Goal: Task Accomplishment & Management: Complete application form

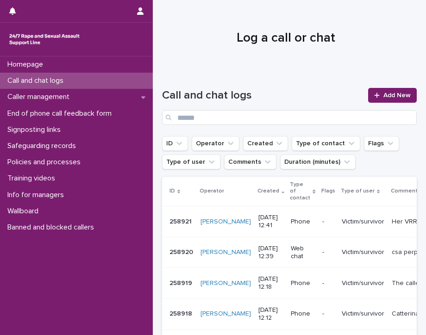
drag, startPoint x: 0, startPoint y: 0, endPoint x: 91, endPoint y: 76, distance: 118.3
click at [91, 75] on div "Call and chat logs" at bounding box center [76, 81] width 153 height 16
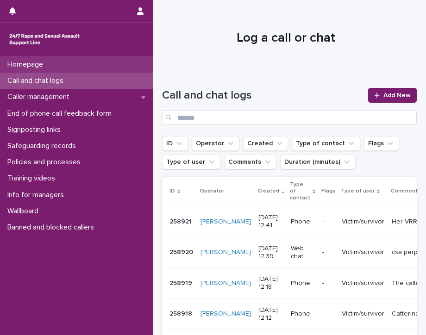
click at [62, 67] on div "Homepage" at bounding box center [76, 64] width 153 height 16
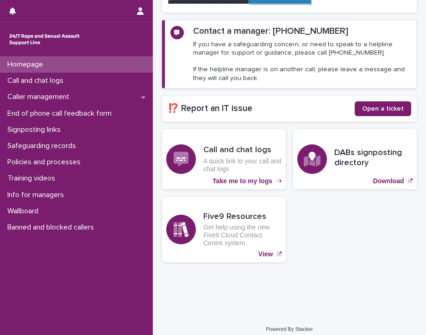
scroll to position [152, 0]
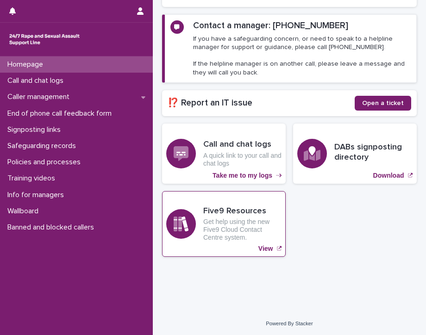
click at [263, 245] on p "View" at bounding box center [265, 249] width 15 height 8
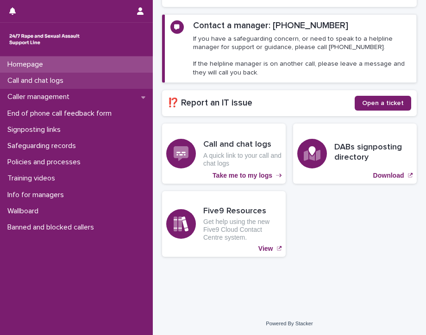
click at [17, 79] on p "Call and chat logs" at bounding box center [37, 80] width 67 height 9
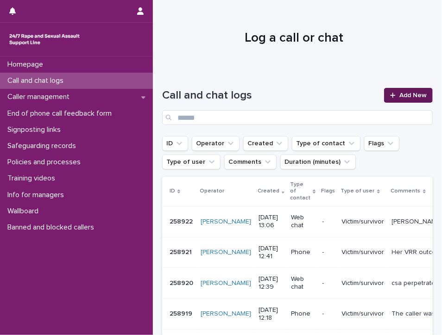
click at [399, 94] on span "Add New" at bounding box center [412, 95] width 27 height 6
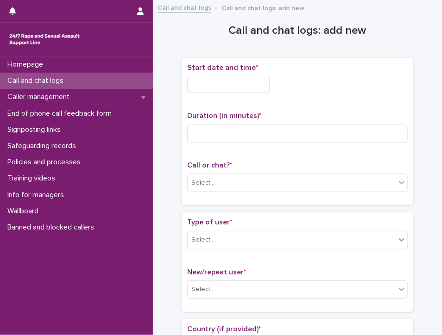
click at [237, 87] on input "text" at bounding box center [228, 84] width 82 height 17
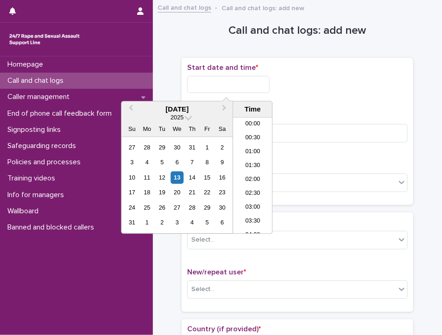
scroll to position [310, 0]
click at [250, 175] on li "13:00" at bounding box center [252, 176] width 39 height 14
click at [252, 85] on input "**********" at bounding box center [228, 84] width 82 height 17
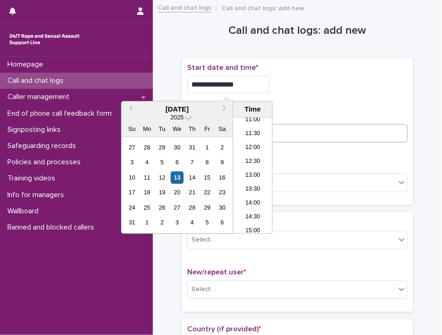
type input "**********"
click at [287, 134] on input at bounding box center [297, 133] width 220 height 19
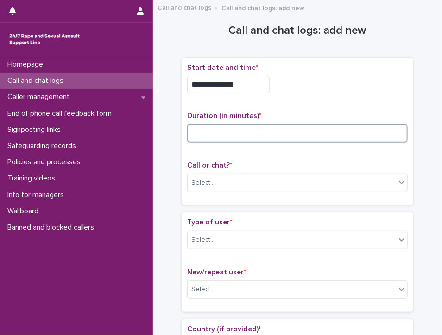
click at [267, 134] on input at bounding box center [297, 133] width 220 height 19
type input "*"
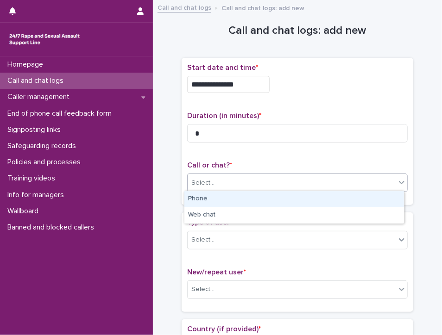
click at [249, 176] on div "Select..." at bounding box center [291, 182] width 208 height 15
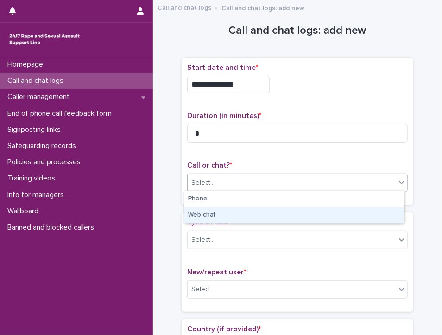
click at [244, 218] on div "Web chat" at bounding box center [293, 215] width 219 height 16
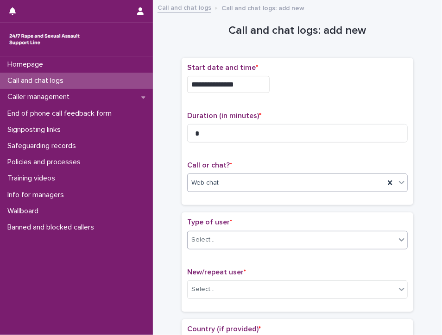
click at [239, 237] on div "Select..." at bounding box center [291, 239] width 208 height 15
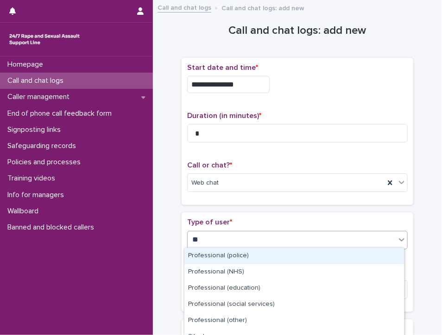
type input "***"
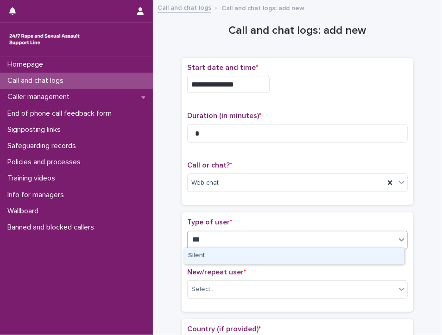
click at [232, 257] on div "Silent" at bounding box center [293, 256] width 219 height 16
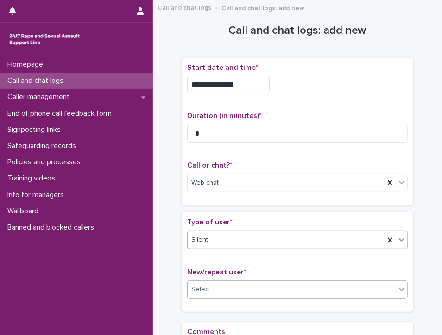
click at [226, 285] on div "Select..." at bounding box center [291, 289] width 208 height 15
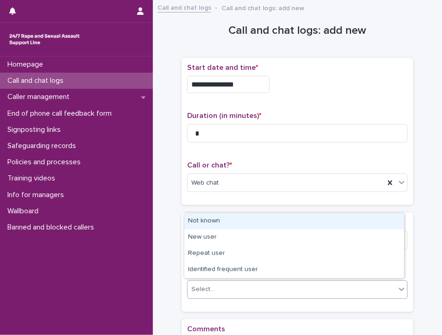
click at [206, 217] on div "Not known" at bounding box center [293, 221] width 219 height 16
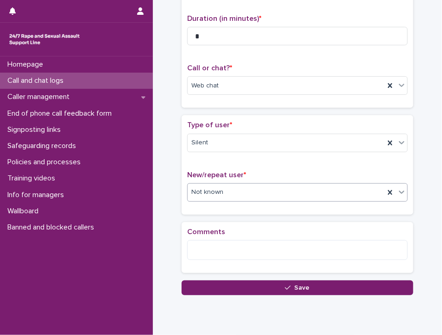
scroll to position [128, 0]
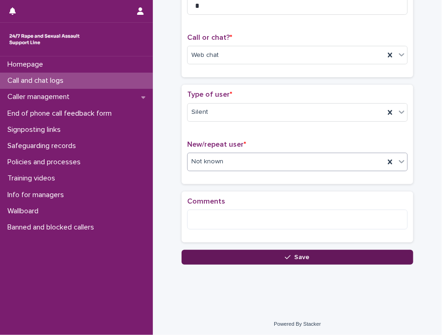
click at [338, 250] on button "Save" at bounding box center [296, 257] width 231 height 15
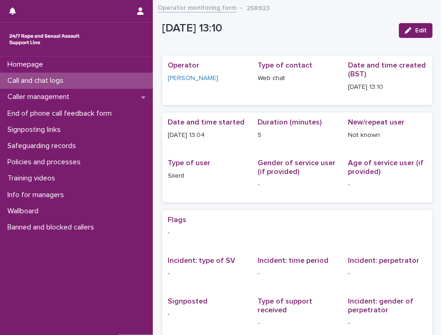
click at [36, 75] on div "Call and chat logs" at bounding box center [76, 81] width 153 height 16
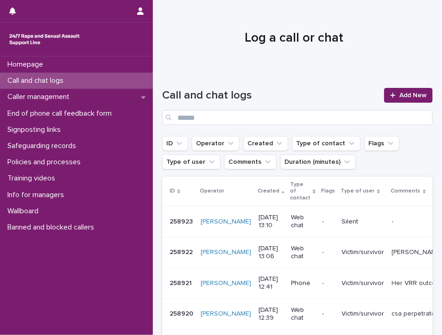
click at [69, 284] on div "Homepage Call and chat logs Caller management End of phone call feedback form S…" at bounding box center [76, 195] width 153 height 279
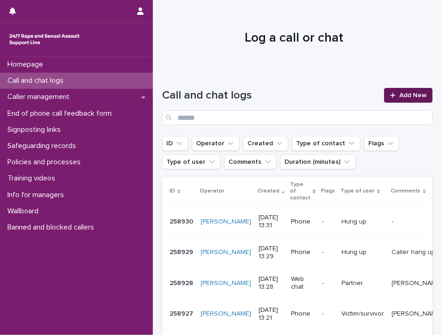
click at [402, 93] on span "Add New" at bounding box center [412, 95] width 27 height 6
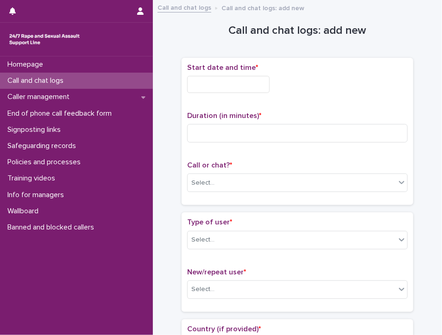
click at [237, 83] on input "text" at bounding box center [228, 84] width 82 height 17
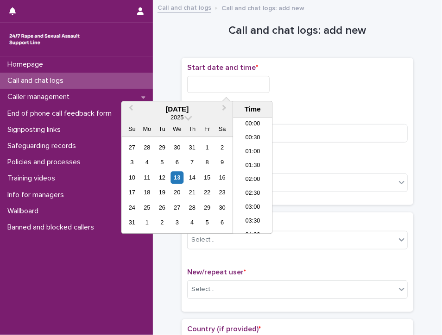
scroll to position [324, 0]
click at [251, 172] on li "13:30" at bounding box center [252, 176] width 39 height 14
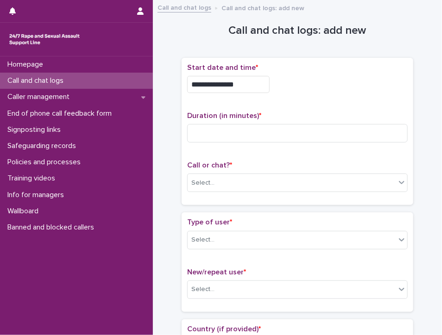
click at [248, 88] on input "**********" at bounding box center [228, 84] width 82 height 17
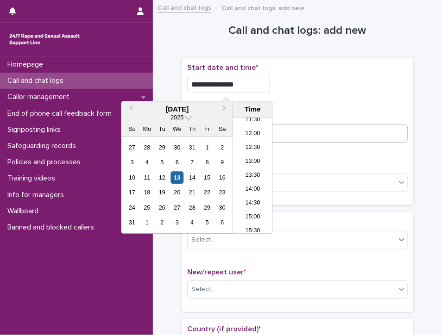
type input "**********"
click at [305, 132] on input at bounding box center [297, 133] width 220 height 19
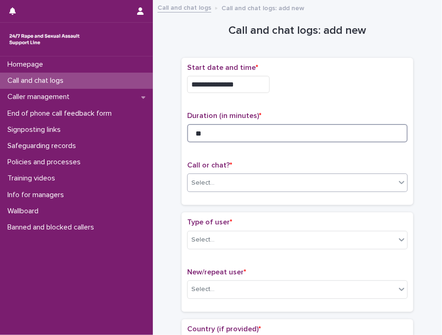
type input "**"
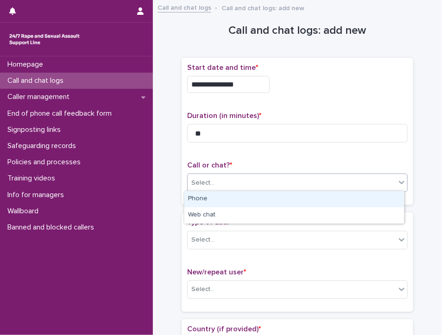
click at [223, 176] on div "Select..." at bounding box center [291, 182] width 208 height 15
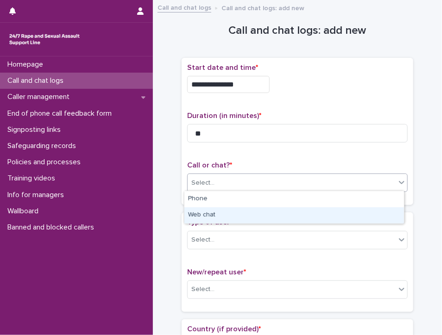
click at [201, 216] on div "Web chat" at bounding box center [293, 215] width 219 height 16
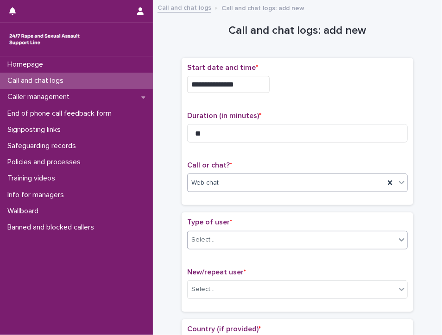
click at [212, 236] on div "Select..." at bounding box center [291, 239] width 208 height 15
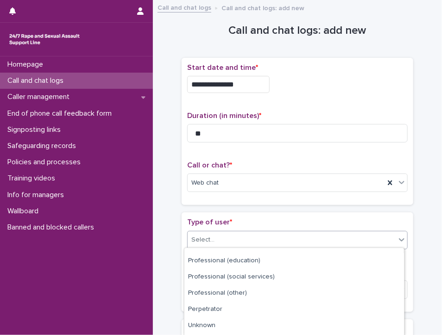
scroll to position [155, 0]
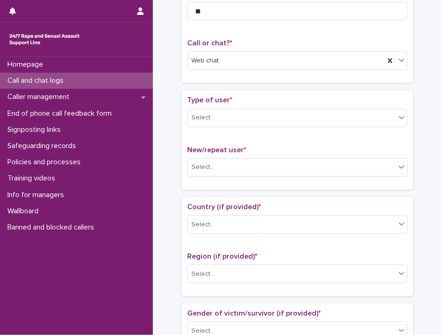
scroll to position [139, 0]
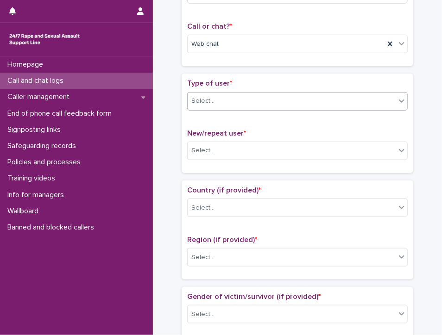
click at [199, 101] on div "Select..." at bounding box center [202, 101] width 23 height 10
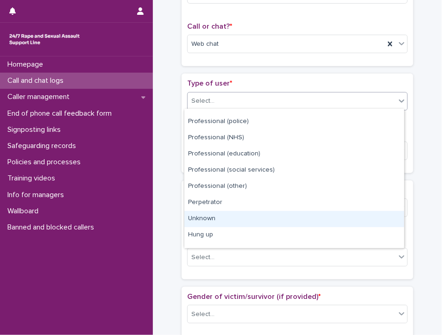
scroll to position [104, 0]
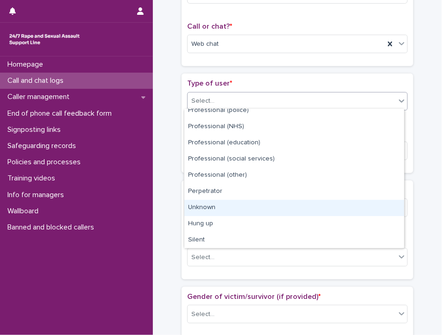
click at [207, 207] on div "Unknown" at bounding box center [293, 208] width 219 height 16
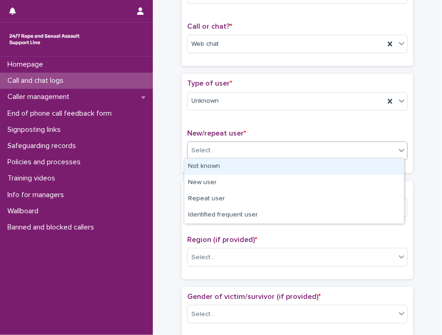
click at [193, 146] on div "Select..." at bounding box center [202, 151] width 23 height 10
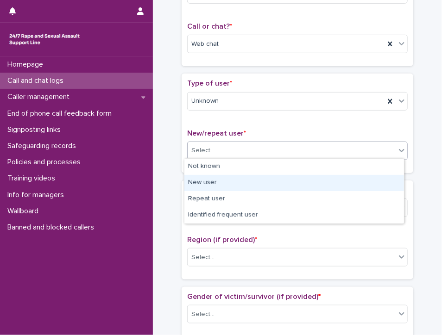
click at [199, 183] on div "New user" at bounding box center [293, 183] width 219 height 16
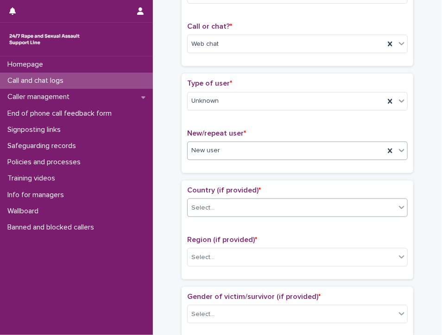
click at [224, 200] on div "Select..." at bounding box center [291, 207] width 208 height 15
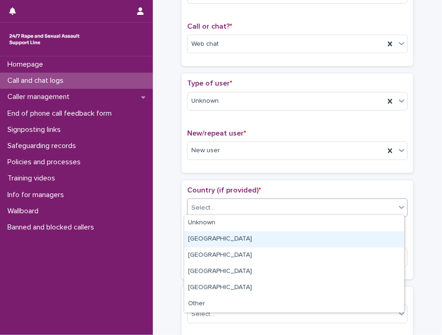
click at [212, 240] on div "[GEOGRAPHIC_DATA]" at bounding box center [293, 239] width 219 height 16
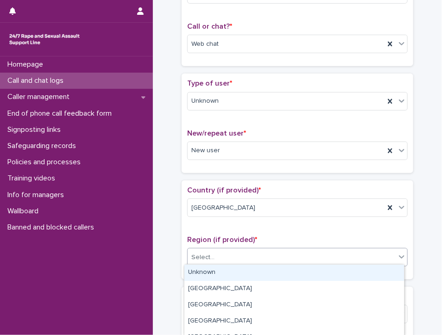
click at [215, 257] on input "text" at bounding box center [215, 257] width 1 height 9
click at [206, 272] on div "Unknown" at bounding box center [293, 273] width 219 height 16
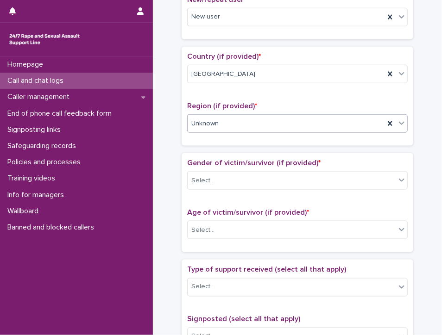
scroll to position [278, 0]
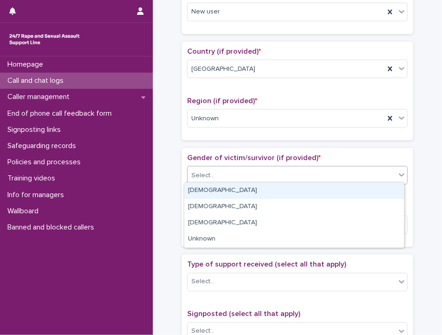
click at [192, 171] on div "Select..." at bounding box center [202, 176] width 23 height 10
click at [237, 192] on div "[DEMOGRAPHIC_DATA]" at bounding box center [293, 191] width 219 height 16
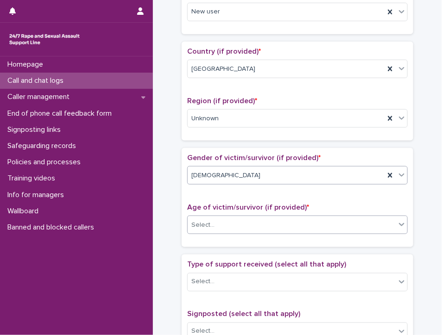
click at [229, 220] on div "Select..." at bounding box center [291, 225] width 208 height 15
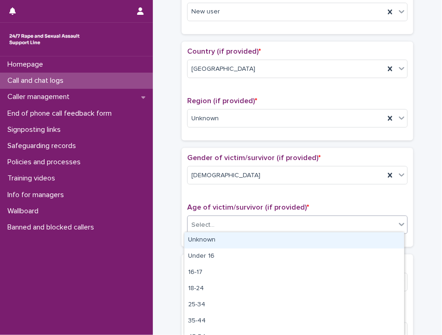
click at [227, 237] on div "Unknown" at bounding box center [293, 240] width 219 height 16
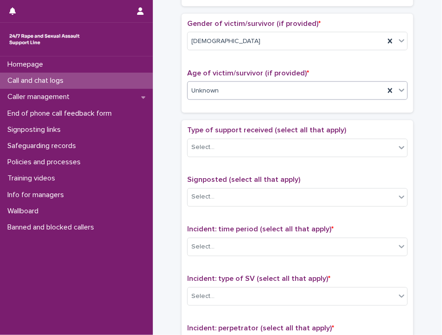
scroll to position [417, 0]
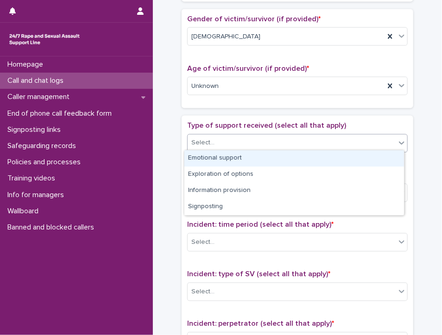
click at [220, 140] on div "Select..." at bounding box center [291, 143] width 208 height 15
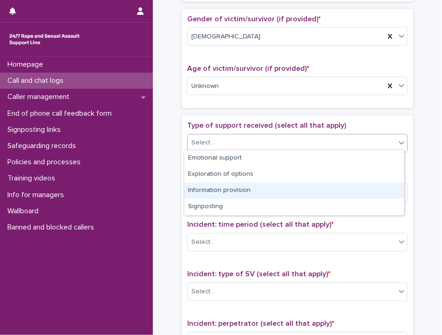
click at [214, 190] on div "Information provision" at bounding box center [293, 191] width 219 height 16
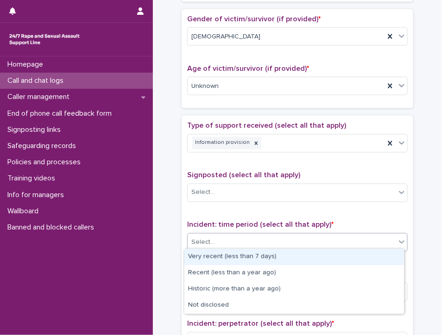
click at [222, 239] on div "Select..." at bounding box center [291, 242] width 208 height 15
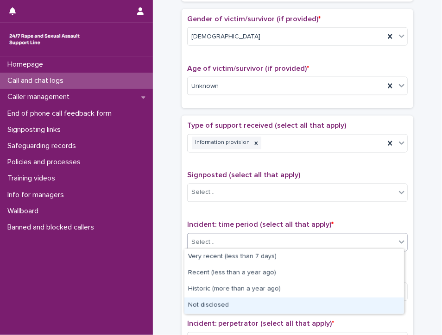
click at [241, 308] on div "Not disclosed" at bounding box center [293, 306] width 219 height 16
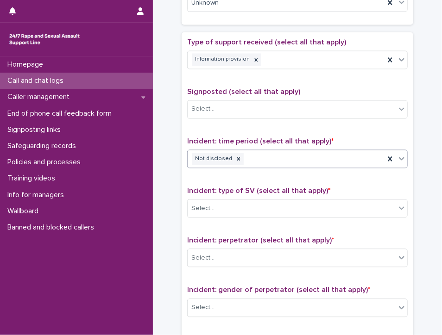
scroll to position [555, 0]
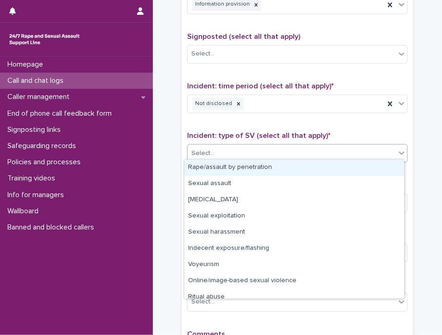
click at [237, 146] on div "Select..." at bounding box center [291, 153] width 208 height 15
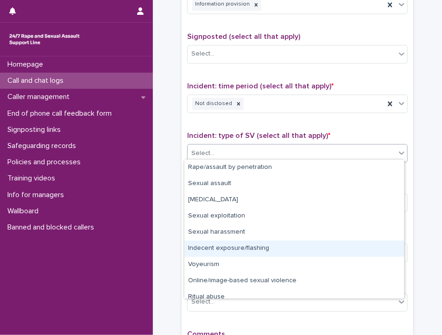
scroll to position [23, 0]
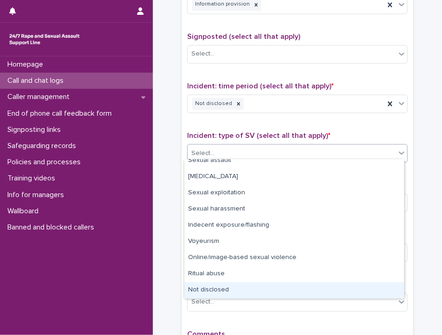
click at [242, 290] on div "Not disclosed" at bounding box center [293, 290] width 219 height 16
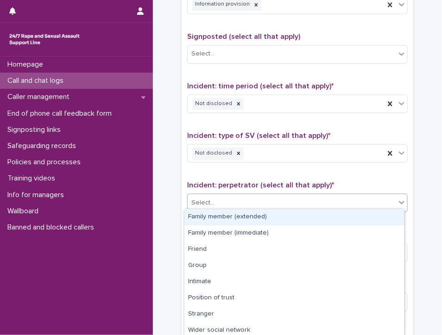
click at [257, 201] on div "Select..." at bounding box center [291, 202] width 208 height 15
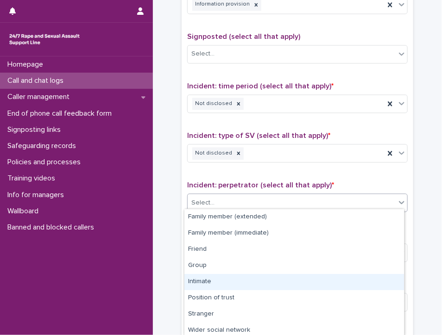
scroll to position [52, 0]
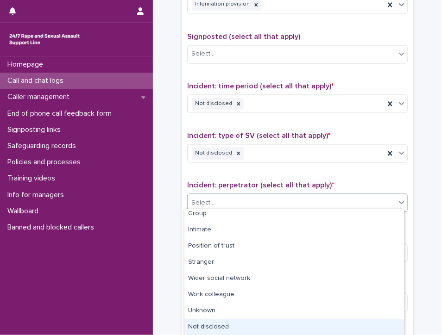
click at [246, 325] on div "Not disclosed" at bounding box center [293, 327] width 219 height 16
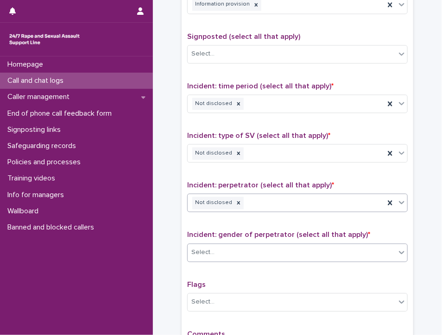
click at [248, 245] on div "Select..." at bounding box center [291, 252] width 208 height 15
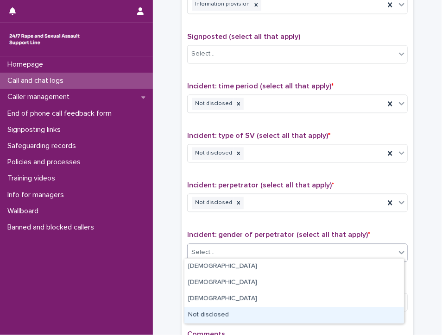
click at [246, 316] on div "Not disclosed" at bounding box center [293, 315] width 219 height 16
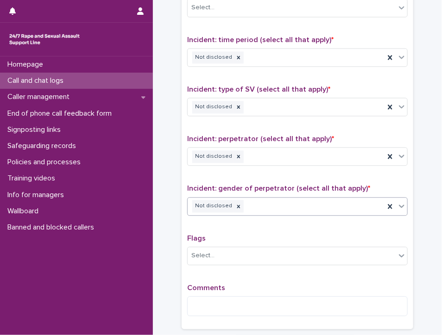
scroll to position [648, 0]
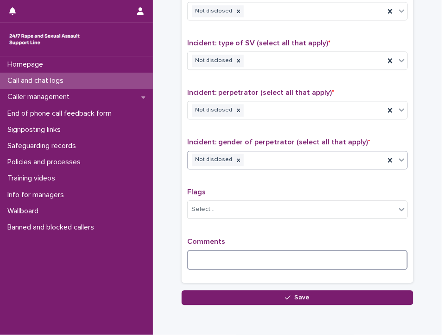
click at [240, 259] on textarea at bounding box center [297, 260] width 220 height 20
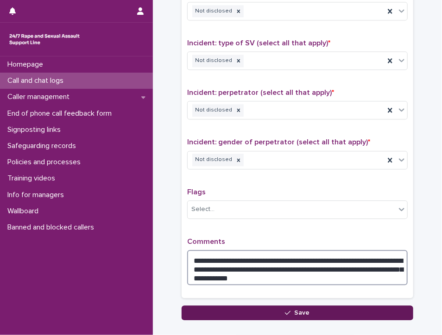
type textarea "**********"
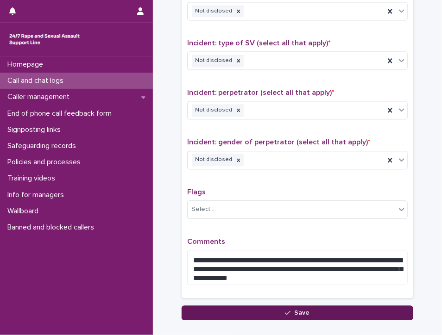
click at [240, 308] on button "Save" at bounding box center [296, 313] width 231 height 15
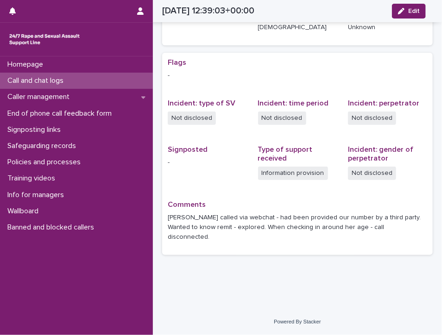
scroll to position [148, 0]
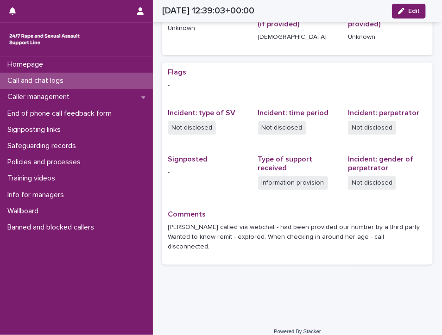
click at [38, 78] on p "Call and chat logs" at bounding box center [37, 80] width 67 height 9
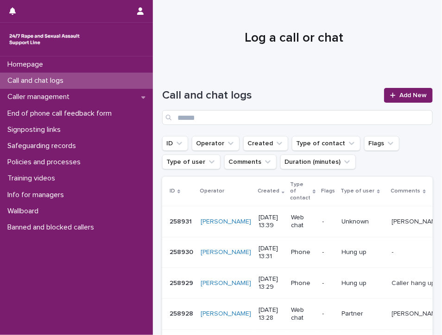
click at [95, 285] on div "Homepage Call and chat logs Caller management End of phone call feedback form S…" at bounding box center [76, 195] width 153 height 279
click at [408, 93] on span "Add New" at bounding box center [412, 95] width 27 height 6
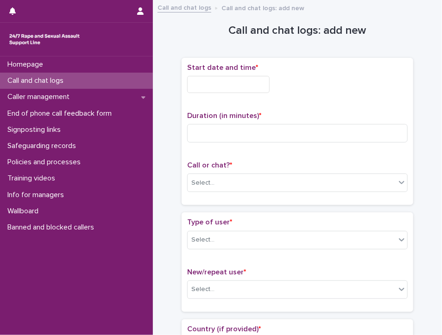
click at [207, 84] on input "text" at bounding box center [228, 84] width 82 height 17
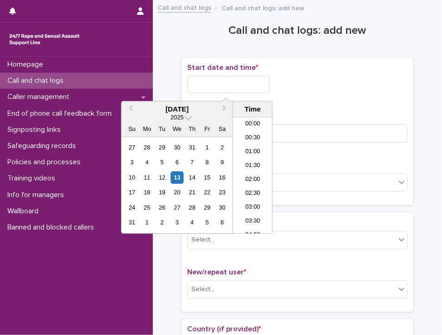
scroll to position [324, 0]
click at [243, 172] on li "13:30" at bounding box center [252, 176] width 39 height 14
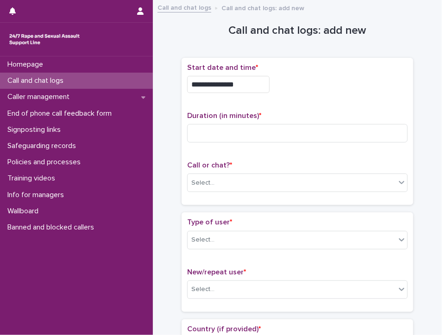
click at [241, 87] on input "**********" at bounding box center [228, 84] width 82 height 17
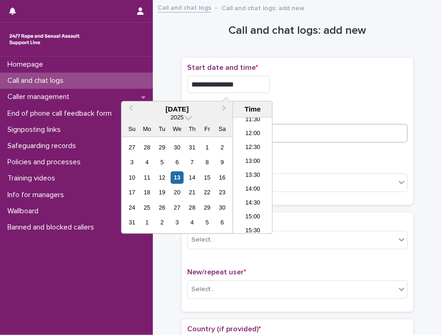
type input "**********"
click at [333, 140] on input at bounding box center [297, 133] width 220 height 19
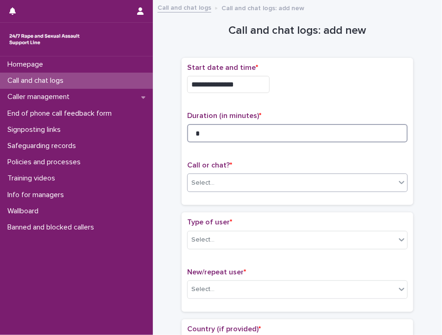
type input "*"
click at [278, 177] on div "Select..." at bounding box center [291, 182] width 208 height 15
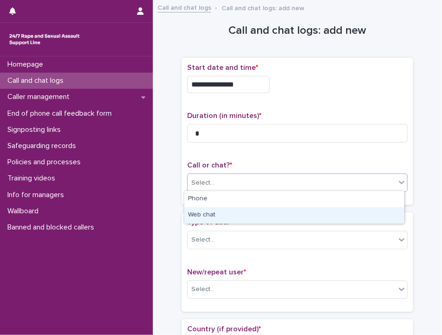
click at [201, 214] on div "Web chat" at bounding box center [293, 215] width 219 height 16
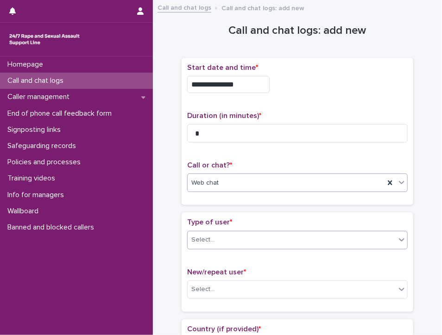
click at [215, 240] on div "Select..." at bounding box center [291, 239] width 208 height 15
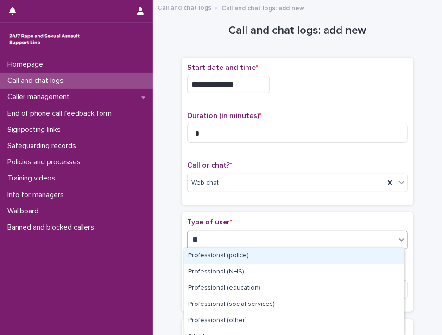
type input "***"
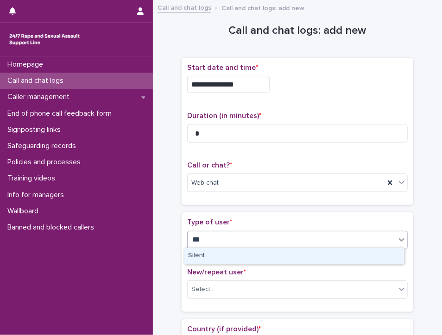
click at [219, 253] on div "Silent" at bounding box center [293, 256] width 219 height 16
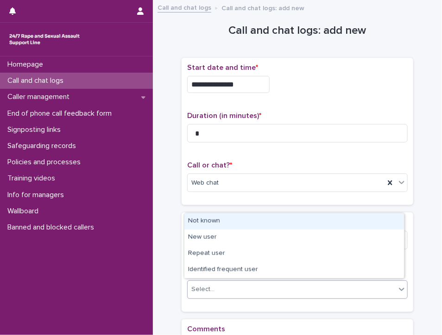
click at [222, 288] on div "Select..." at bounding box center [291, 289] width 208 height 15
click at [206, 220] on div "Not known" at bounding box center [293, 221] width 219 height 16
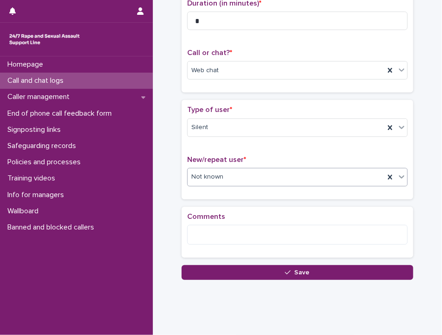
scroll to position [128, 0]
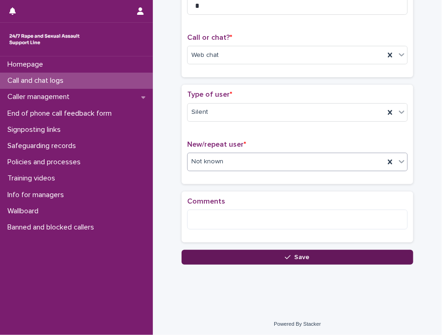
click at [330, 255] on button "Save" at bounding box center [296, 257] width 231 height 15
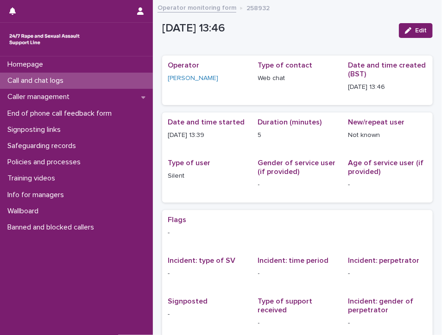
click at [44, 78] on p "Call and chat logs" at bounding box center [37, 80] width 67 height 9
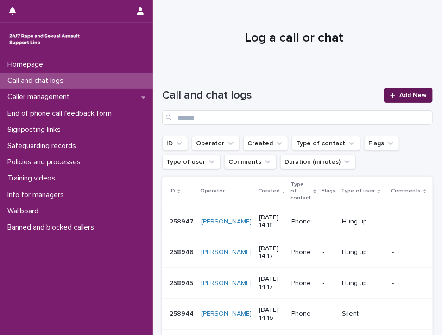
click at [407, 94] on span "Add New" at bounding box center [412, 95] width 27 height 6
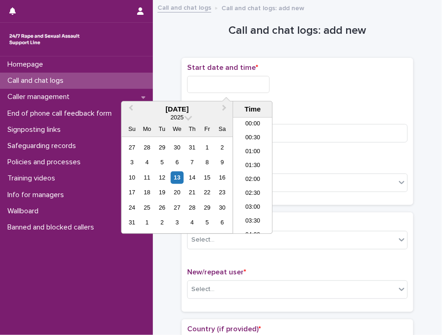
click at [261, 87] on input "text" at bounding box center [228, 84] width 82 height 17
click at [251, 156] on li "13:30" at bounding box center [252, 162] width 39 height 14
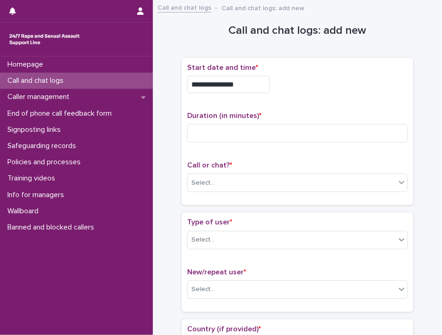
click at [245, 81] on input "**********" at bounding box center [228, 84] width 82 height 17
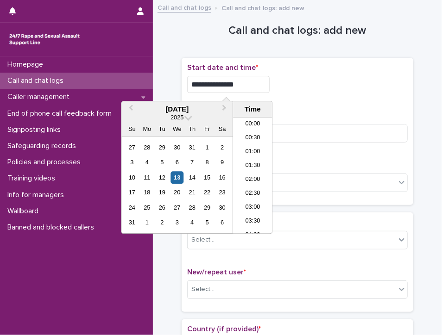
scroll to position [324, 0]
type input "**********"
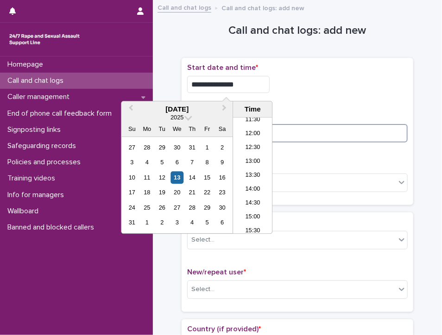
click at [323, 136] on input at bounding box center [297, 133] width 220 height 19
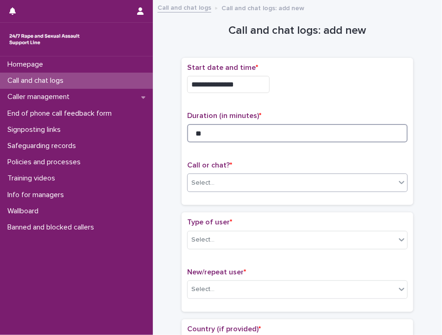
type input "**"
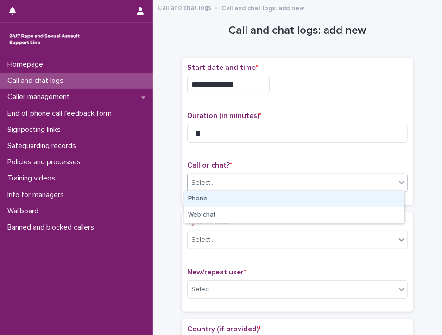
click at [280, 177] on div "Select..." at bounding box center [291, 182] width 208 height 15
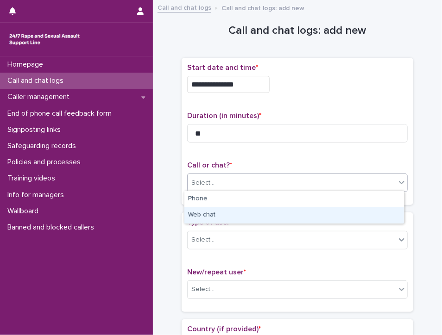
click at [240, 216] on div "Web chat" at bounding box center [293, 215] width 219 height 16
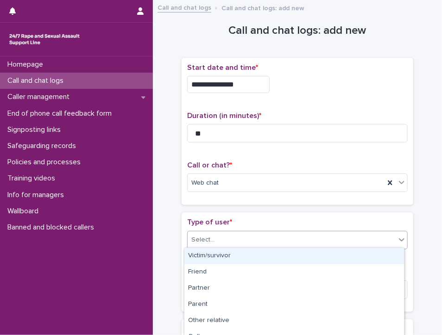
click at [245, 237] on div "Select..." at bounding box center [291, 239] width 208 height 15
click at [222, 256] on div "Victim/survivor" at bounding box center [293, 256] width 219 height 16
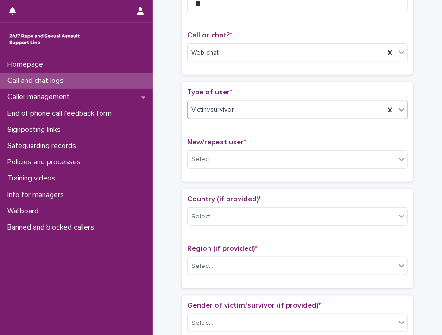
scroll to position [139, 0]
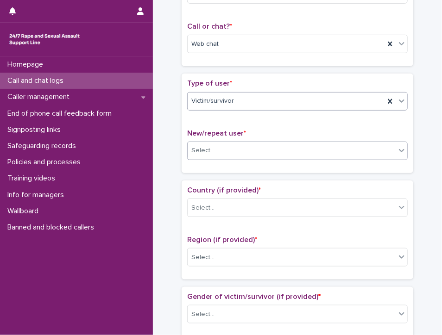
click at [237, 145] on div "Select..." at bounding box center [291, 150] width 208 height 15
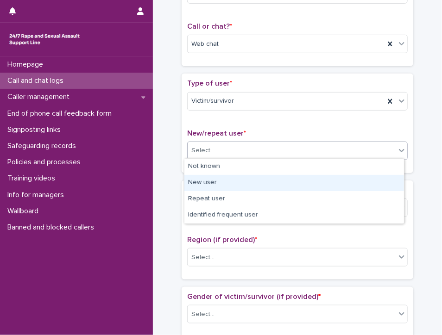
click at [219, 179] on div "New user" at bounding box center [293, 183] width 219 height 16
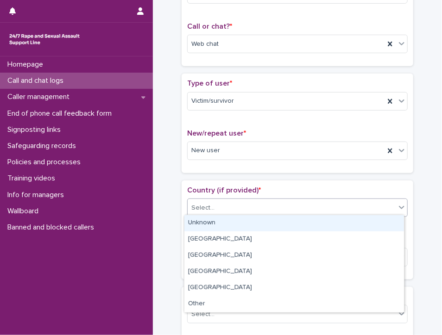
click at [222, 205] on div "Select..." at bounding box center [291, 207] width 208 height 15
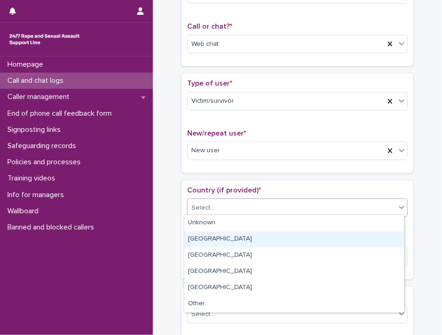
click at [221, 242] on div "[GEOGRAPHIC_DATA]" at bounding box center [293, 239] width 219 height 16
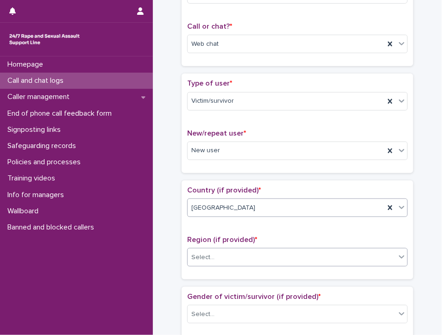
click at [227, 254] on div "Select..." at bounding box center [291, 257] width 208 height 15
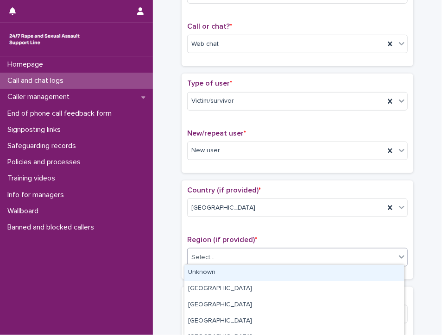
click at [229, 271] on div "Unknown" at bounding box center [293, 273] width 219 height 16
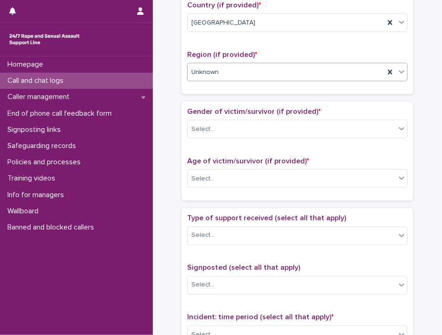
scroll to position [370, 0]
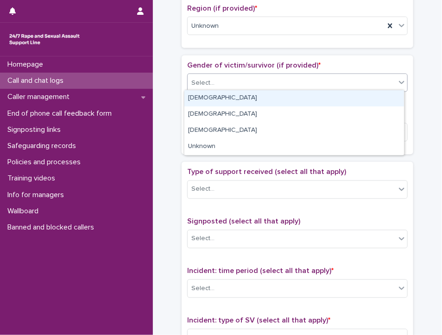
click at [202, 78] on div "Select..." at bounding box center [202, 83] width 23 height 10
click at [239, 99] on div "[DEMOGRAPHIC_DATA]" at bounding box center [293, 98] width 219 height 16
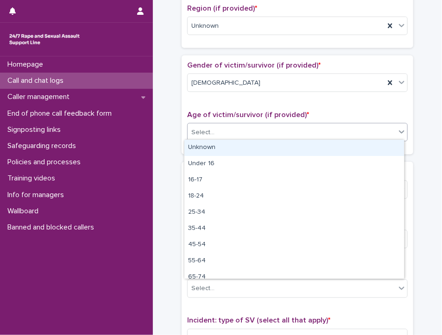
click at [227, 128] on div "Select..." at bounding box center [291, 132] width 208 height 15
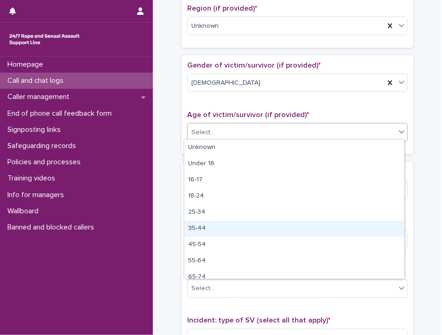
click at [201, 229] on div "35-44" at bounding box center [293, 229] width 219 height 16
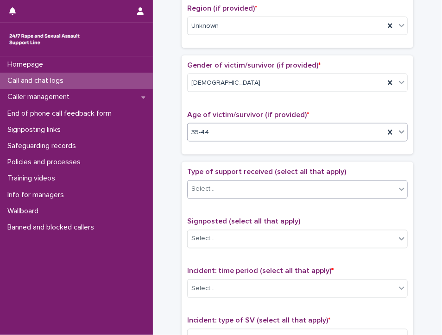
click at [222, 183] on div "Select..." at bounding box center [291, 189] width 208 height 15
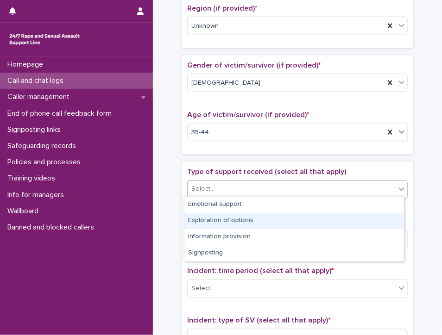
click at [250, 220] on div "Exploration of options" at bounding box center [293, 221] width 219 height 16
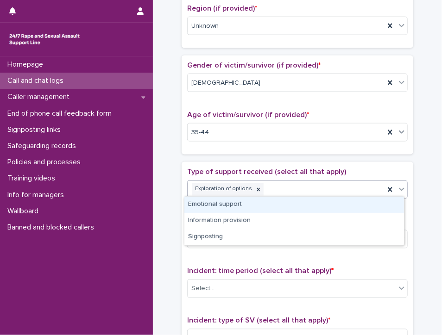
click at [269, 183] on div "Exploration of options" at bounding box center [285, 189] width 197 height 16
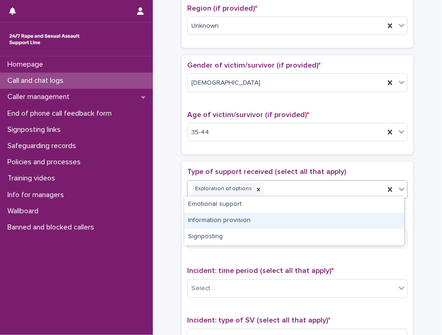
click at [280, 218] on div "Information provision" at bounding box center [293, 221] width 219 height 16
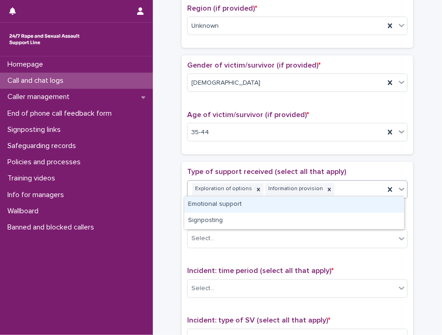
click at [343, 185] on div "Exploration of options Information provision" at bounding box center [285, 189] width 197 height 16
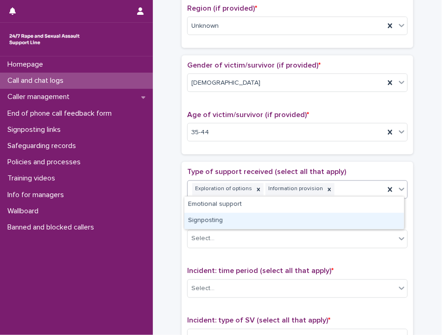
click at [275, 222] on div "Signposting" at bounding box center [293, 221] width 219 height 16
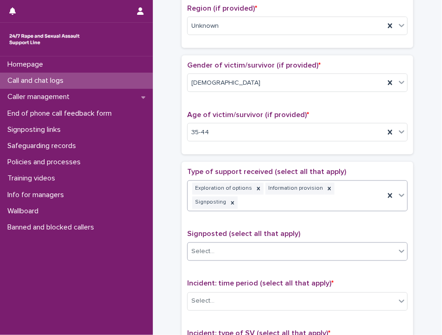
click at [248, 244] on div "Select..." at bounding box center [291, 251] width 208 height 15
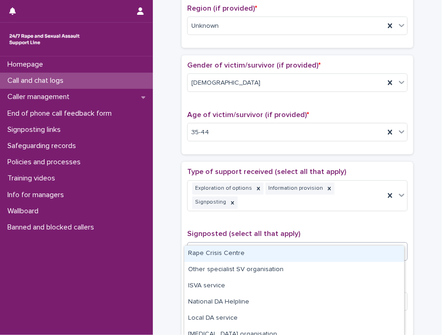
click at [243, 250] on div "Rape Crisis Centre" at bounding box center [293, 254] width 219 height 16
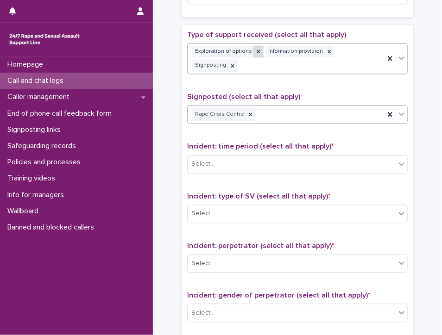
scroll to position [555, 0]
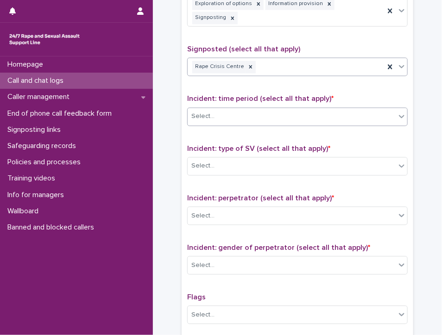
click at [220, 109] on div "Select..." at bounding box center [291, 116] width 208 height 15
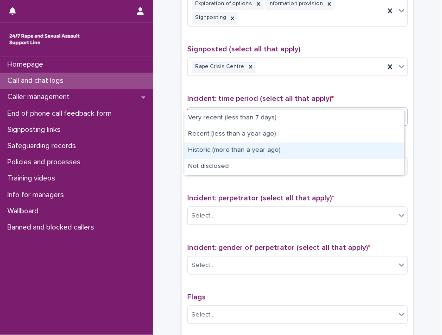
click at [296, 150] on div "Historic (more than a year ago)" at bounding box center [293, 151] width 219 height 16
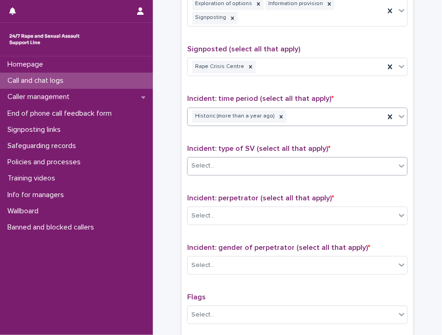
click at [224, 158] on div "Select..." at bounding box center [291, 165] width 208 height 15
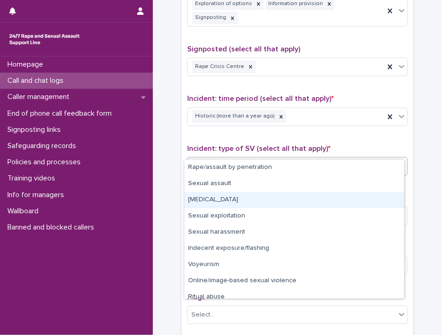
click at [233, 199] on div "[MEDICAL_DATA]" at bounding box center [293, 200] width 219 height 16
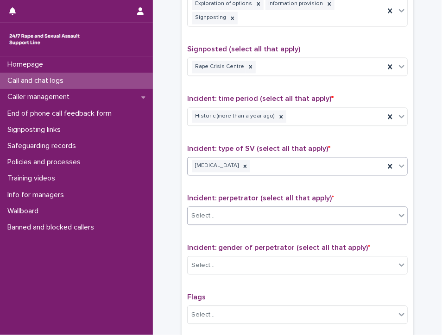
click at [226, 208] on div "Select..." at bounding box center [291, 215] width 208 height 15
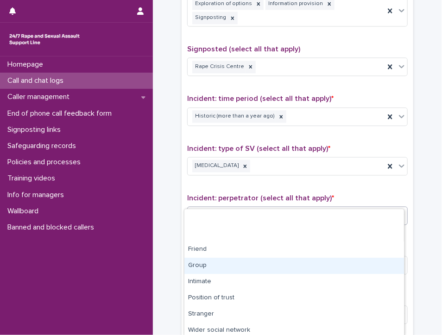
scroll to position [52, 0]
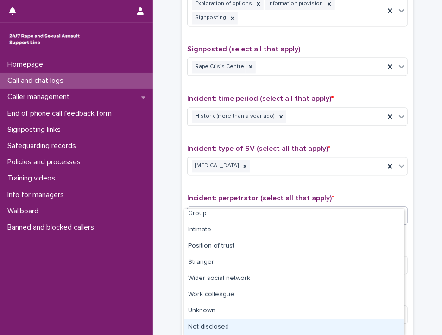
click at [220, 325] on div "Not disclosed" at bounding box center [293, 327] width 219 height 16
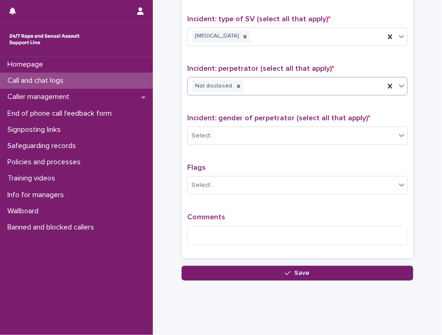
scroll to position [686, 0]
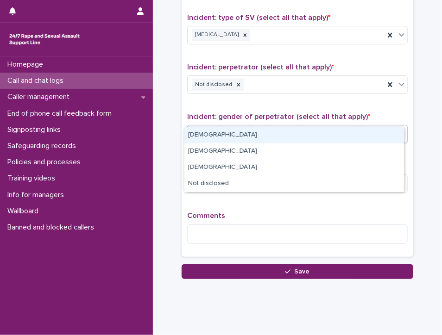
click at [218, 127] on div "Select..." at bounding box center [291, 134] width 208 height 15
click at [212, 134] on div "[DEMOGRAPHIC_DATA]" at bounding box center [293, 135] width 219 height 16
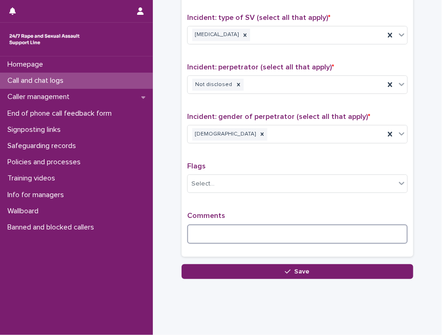
click at [206, 224] on textarea at bounding box center [297, 234] width 220 height 20
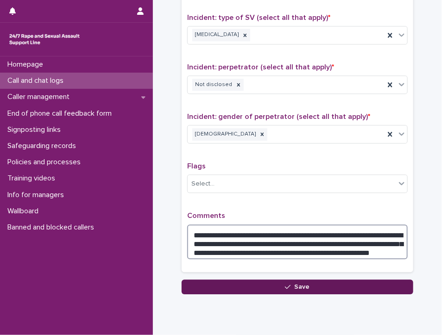
type textarea "**********"
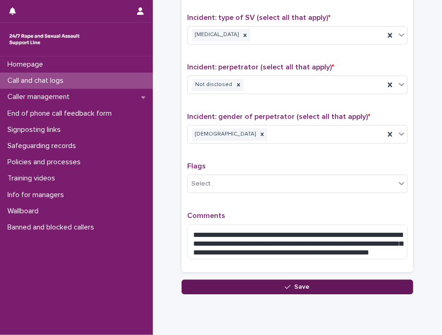
click at [299, 284] on span "Save" at bounding box center [301, 287] width 15 height 6
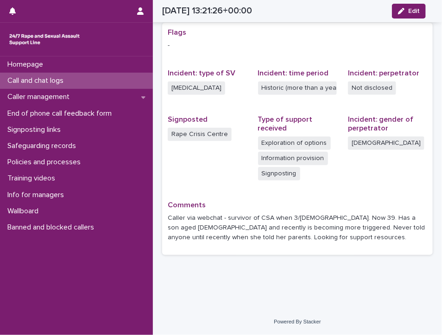
scroll to position [187, 0]
drag, startPoint x: 67, startPoint y: 80, endPoint x: 52, endPoint y: 78, distance: 14.9
click at [52, 78] on p "Call and chat logs" at bounding box center [37, 80] width 67 height 9
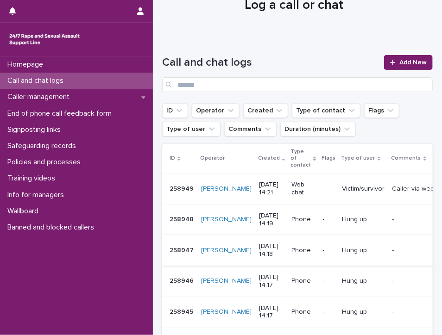
scroll to position [46, 0]
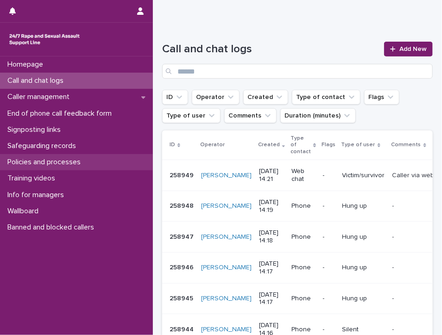
click at [60, 160] on p "Policies and processes" at bounding box center [46, 162] width 84 height 9
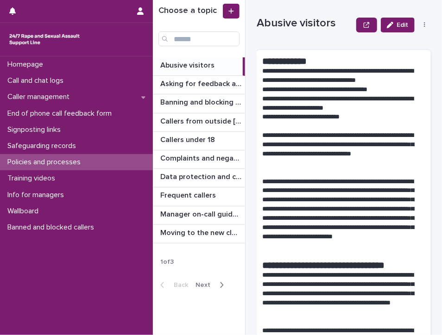
click at [203, 285] on span "Next" at bounding box center [205, 285] width 20 height 6
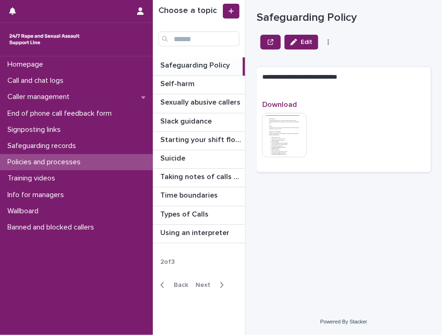
click at [200, 283] on span "Next" at bounding box center [205, 285] width 20 height 6
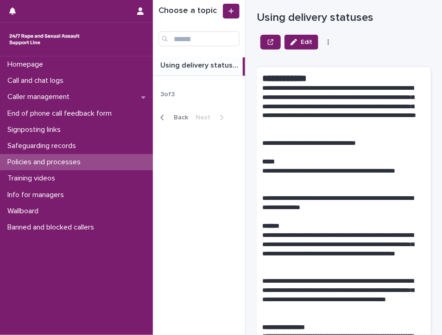
click at [178, 114] on span "Back" at bounding box center [178, 117] width 20 height 6
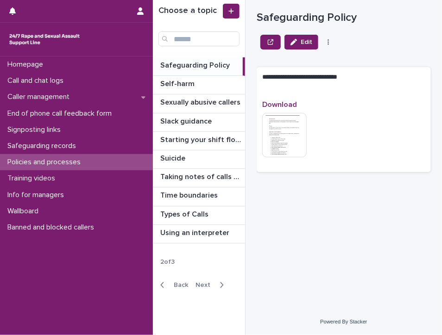
click at [177, 282] on span "Back" at bounding box center [178, 285] width 20 height 6
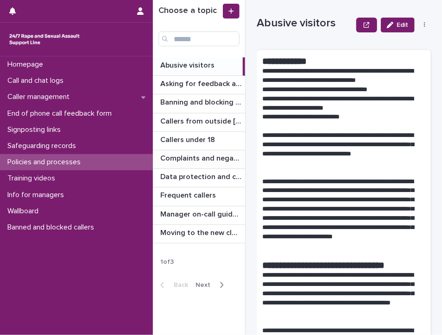
click at [191, 155] on p "Complaints and negative feedback" at bounding box center [201, 157] width 83 height 11
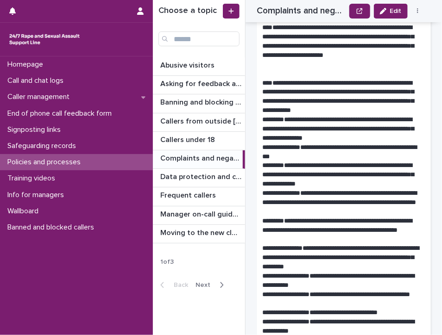
scroll to position [278, 0]
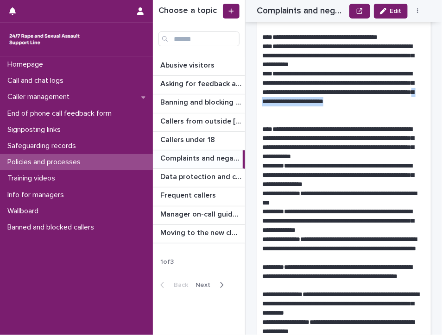
drag, startPoint x: 263, startPoint y: 112, endPoint x: 343, endPoint y: 112, distance: 79.6
click at [343, 112] on p "**********" at bounding box center [340, 92] width 156 height 46
drag, startPoint x: 343, startPoint y: 112, endPoint x: 325, endPoint y: 111, distance: 17.6
copy p "**********"
click at [396, 155] on p "**********" at bounding box center [340, 143] width 156 height 37
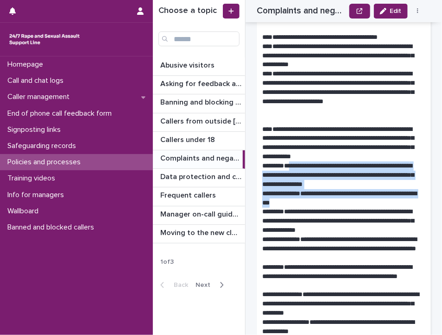
drag, startPoint x: 284, startPoint y: 165, endPoint x: 412, endPoint y: 200, distance: 133.1
click at [412, 200] on div "**********" at bounding box center [343, 230] width 163 height 845
drag, startPoint x: 412, startPoint y: 200, endPoint x: 354, endPoint y: 181, distance: 61.8
copy p "**********"
click at [347, 204] on p "**********" at bounding box center [340, 198] width 156 height 19
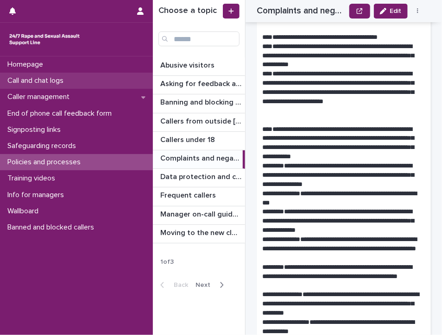
click at [43, 77] on p "Call and chat logs" at bounding box center [37, 80] width 67 height 9
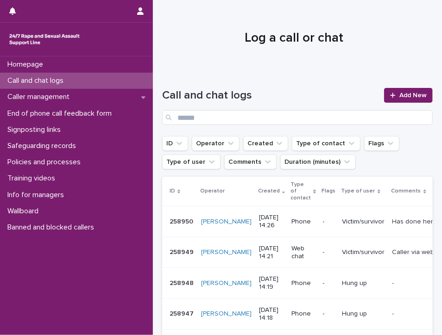
click at [51, 76] on p "Call and chat logs" at bounding box center [37, 80] width 67 height 9
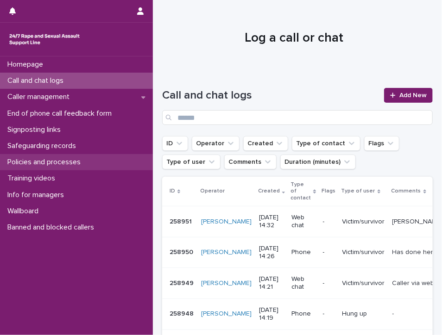
click at [69, 161] on p "Policies and processes" at bounding box center [46, 162] width 84 height 9
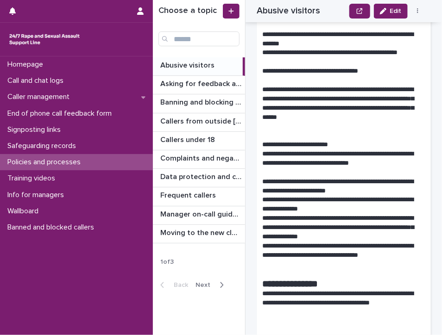
scroll to position [1301, 0]
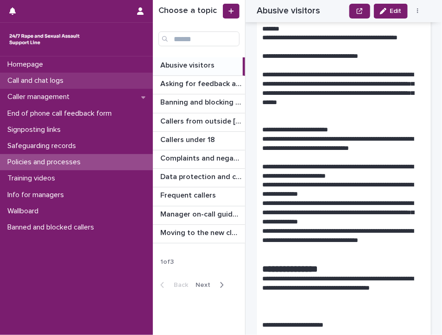
click at [9, 79] on p "Call and chat logs" at bounding box center [37, 80] width 67 height 9
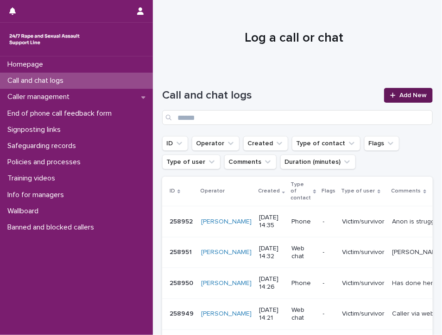
click at [390, 93] on icon at bounding box center [393, 95] width 6 height 6
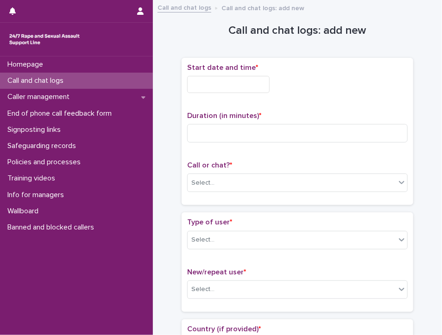
click at [218, 83] on input "text" at bounding box center [228, 84] width 82 height 17
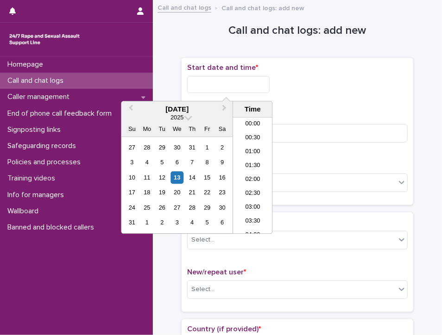
scroll to position [352, 0]
click at [252, 174] on li "14:30" at bounding box center [252, 176] width 39 height 14
click at [248, 89] on input "**********" at bounding box center [228, 84] width 82 height 17
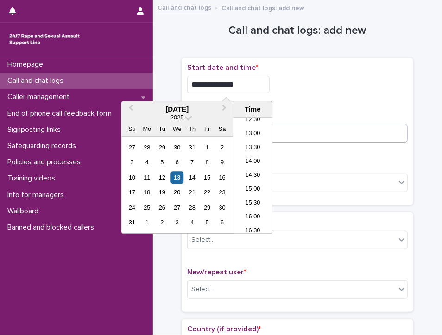
type input "**********"
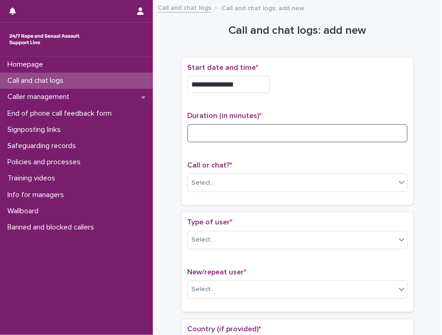
click at [293, 137] on input at bounding box center [297, 133] width 220 height 19
click at [292, 131] on input at bounding box center [297, 133] width 220 height 19
type input "**"
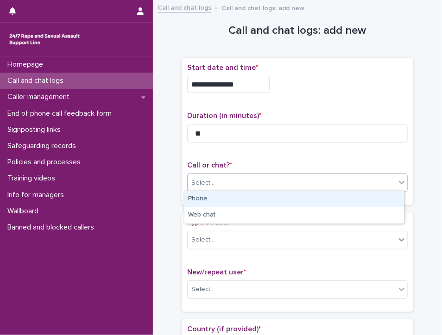
click at [213, 183] on div "Select..." at bounding box center [291, 182] width 208 height 15
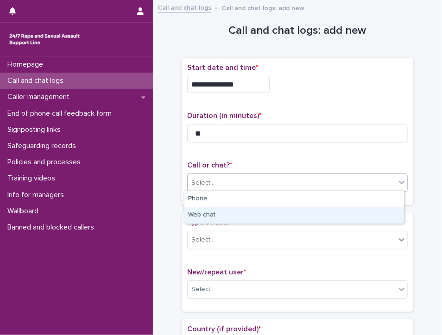
click at [218, 216] on div "Web chat" at bounding box center [293, 215] width 219 height 16
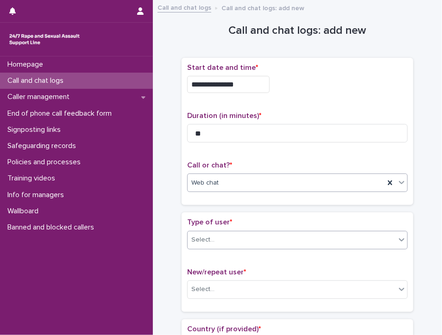
click at [232, 236] on div "Select..." at bounding box center [291, 239] width 208 height 15
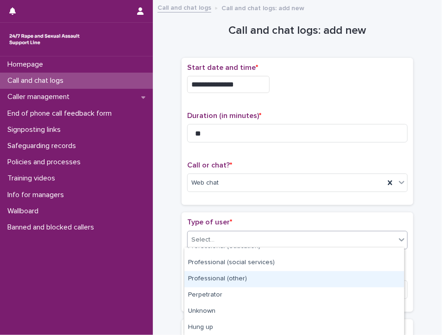
scroll to position [155, 0]
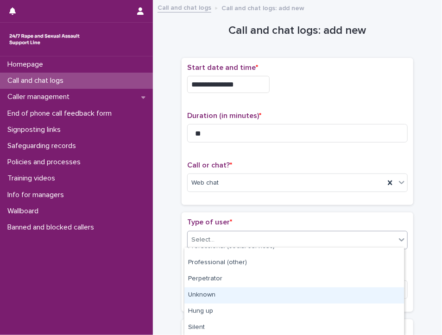
click at [241, 296] on div "Unknown" at bounding box center [293, 295] width 219 height 16
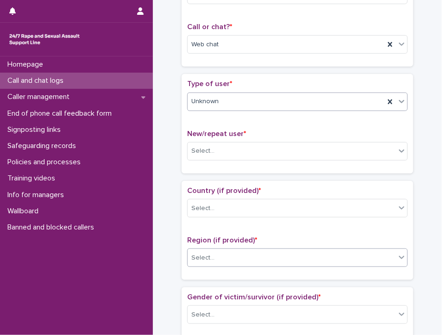
scroll to position [139, 0]
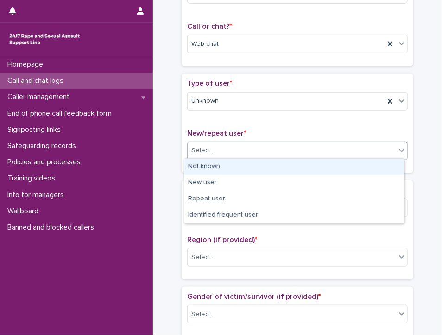
click at [213, 146] on div "Select..." at bounding box center [291, 150] width 208 height 15
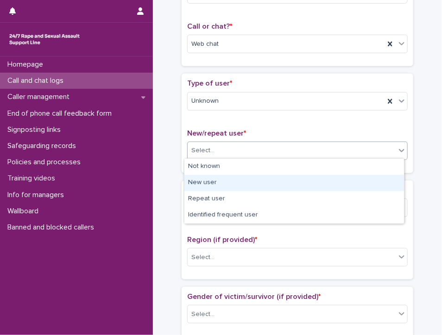
click at [231, 182] on div "New user" at bounding box center [293, 183] width 219 height 16
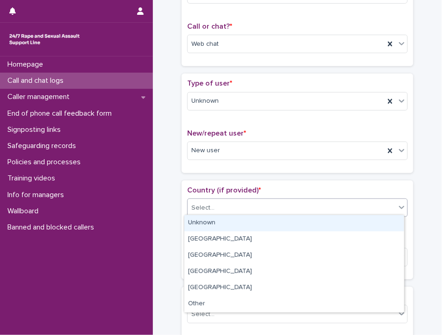
click at [207, 203] on div "Select..." at bounding box center [202, 208] width 23 height 10
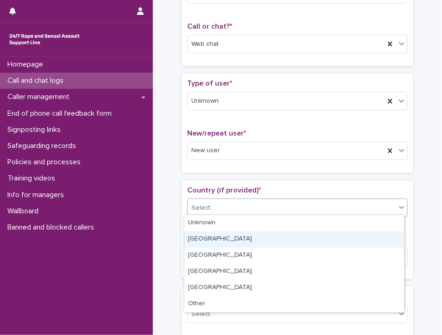
click at [202, 234] on div "[GEOGRAPHIC_DATA]" at bounding box center [293, 239] width 219 height 16
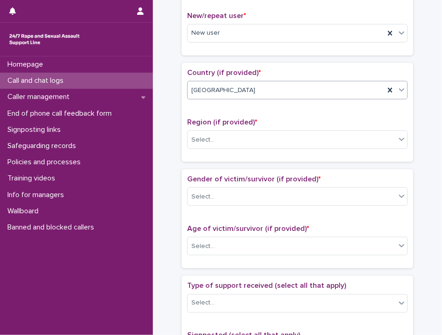
scroll to position [278, 0]
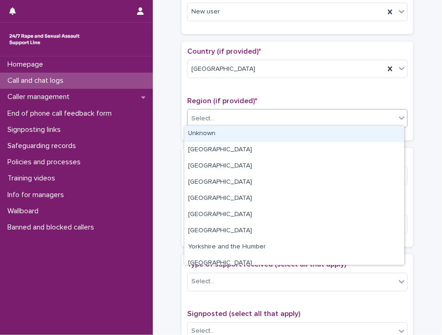
click at [224, 113] on div "Select..." at bounding box center [291, 118] width 208 height 15
click at [224, 132] on div "Unknown" at bounding box center [293, 134] width 219 height 16
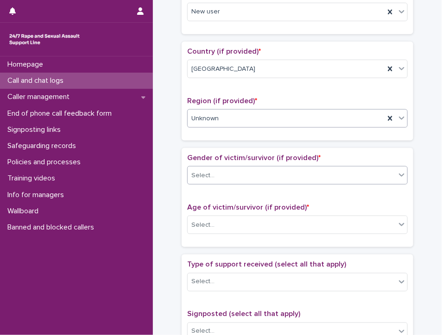
click at [248, 168] on div "Select..." at bounding box center [291, 175] width 208 height 15
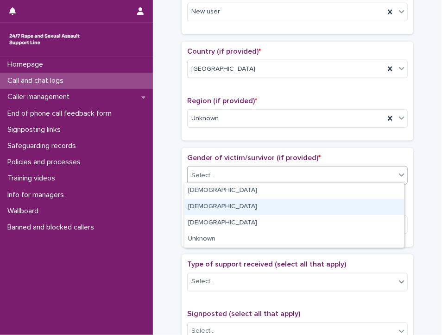
click at [196, 206] on div "[DEMOGRAPHIC_DATA]" at bounding box center [293, 207] width 219 height 16
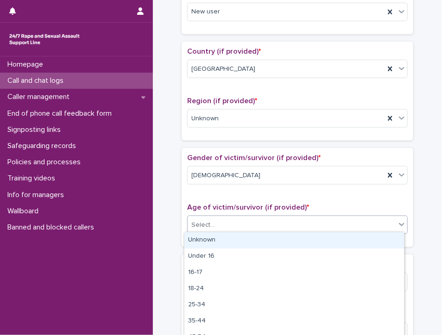
click at [239, 218] on div "Select..." at bounding box center [291, 225] width 208 height 15
click at [225, 242] on div "Unknown" at bounding box center [293, 240] width 219 height 16
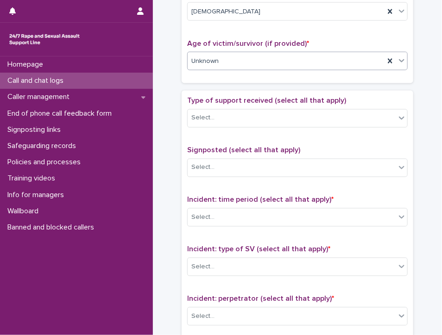
scroll to position [463, 0]
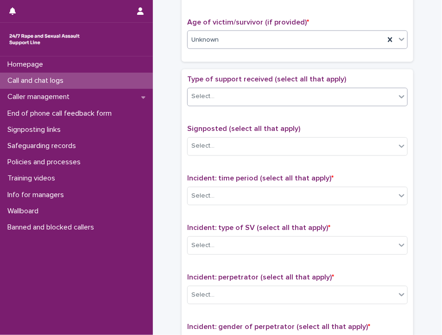
click at [239, 92] on div "Select..." at bounding box center [291, 96] width 208 height 15
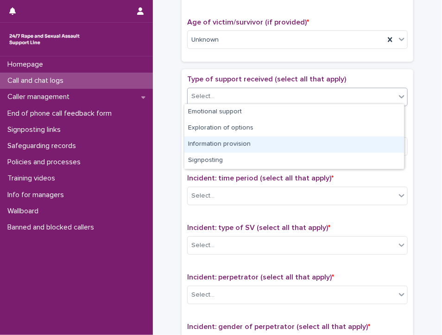
click at [242, 141] on div "Information provision" at bounding box center [293, 145] width 219 height 16
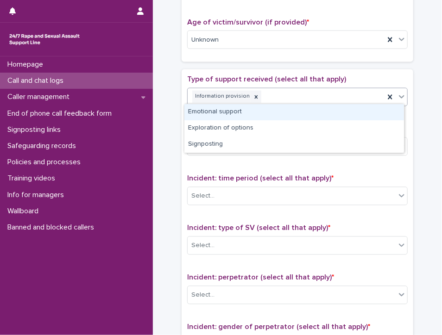
click at [299, 93] on div "Information provision" at bounding box center [285, 97] width 197 height 16
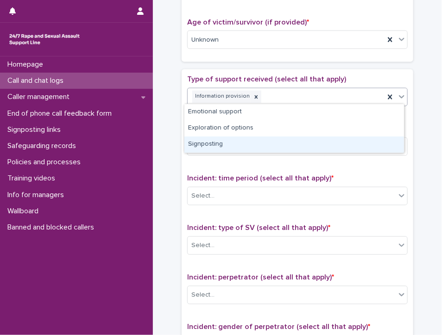
click at [239, 140] on div "Signposting" at bounding box center [293, 145] width 219 height 16
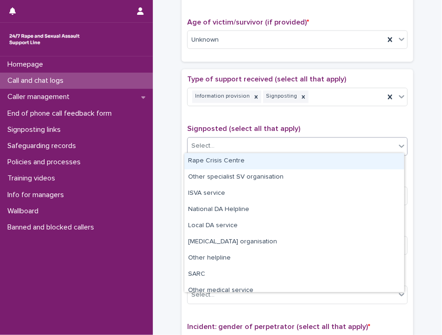
click at [239, 140] on div "Select..." at bounding box center [291, 146] width 208 height 15
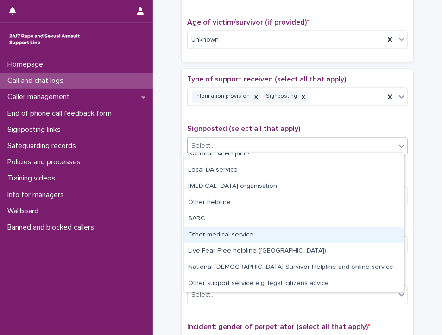
scroll to position [0, 0]
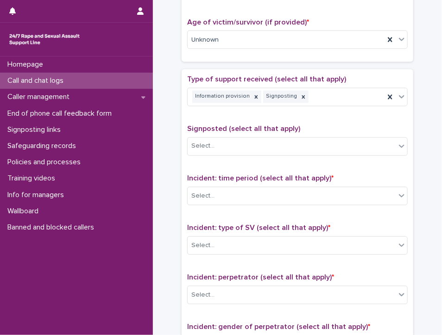
click at [170, 176] on div "**********" at bounding box center [297, 17] width 270 height 948
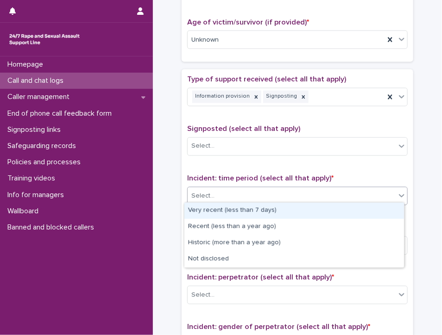
click at [245, 189] on div "Select..." at bounding box center [291, 196] width 208 height 15
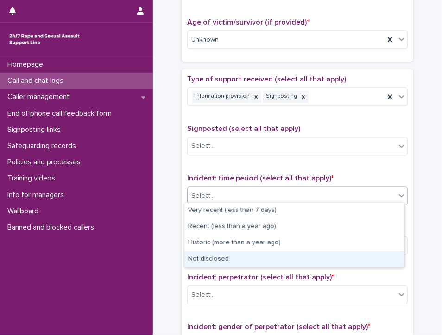
click at [231, 262] on div "Not disclosed" at bounding box center [293, 259] width 219 height 16
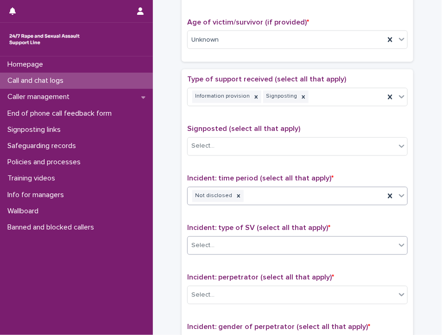
click at [240, 240] on div "Select..." at bounding box center [291, 245] width 208 height 15
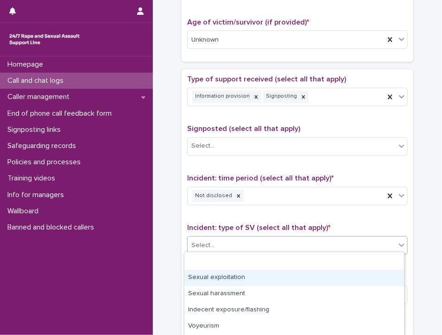
scroll to position [79, 0]
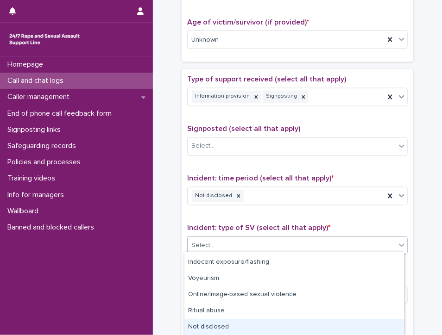
click at [249, 324] on div "Not disclosed" at bounding box center [293, 327] width 219 height 16
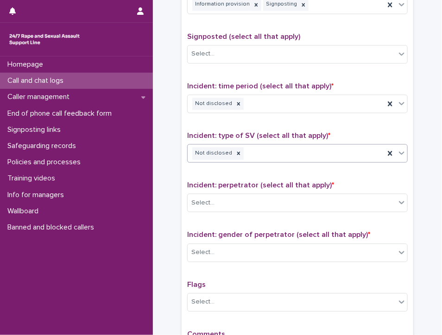
scroll to position [602, 0]
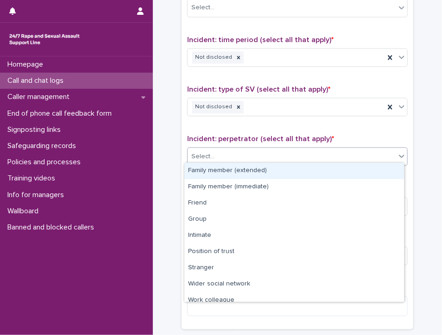
click at [230, 153] on div "Select..." at bounding box center [291, 156] width 208 height 15
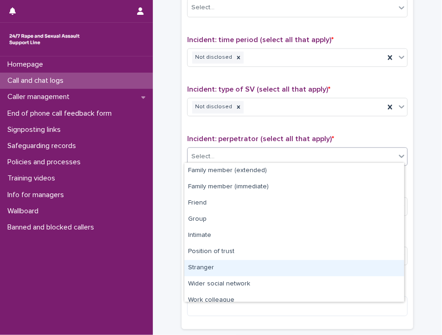
scroll to position [39, 0]
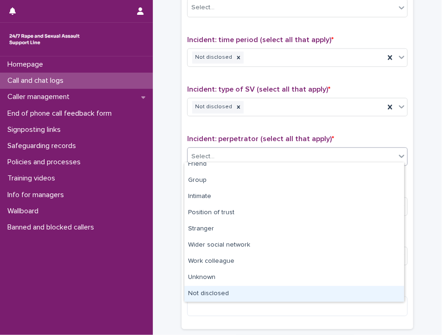
click at [243, 292] on div "Not disclosed" at bounding box center [293, 294] width 219 height 16
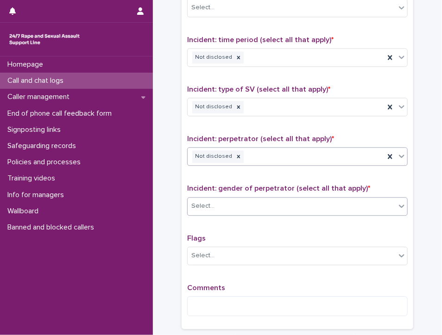
click at [256, 202] on div "Select..." at bounding box center [291, 206] width 208 height 15
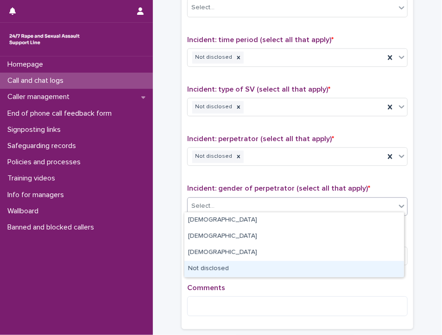
click at [243, 270] on div "Not disclosed" at bounding box center [293, 269] width 219 height 16
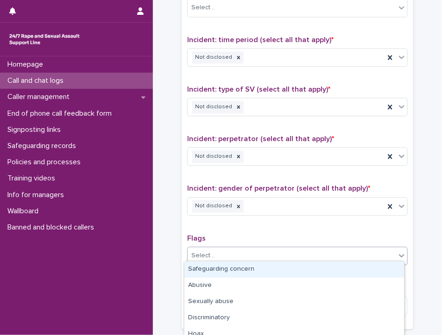
click at [237, 251] on div "Select..." at bounding box center [291, 255] width 208 height 15
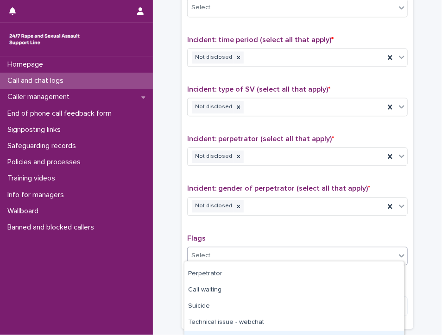
scroll to position [120, 0]
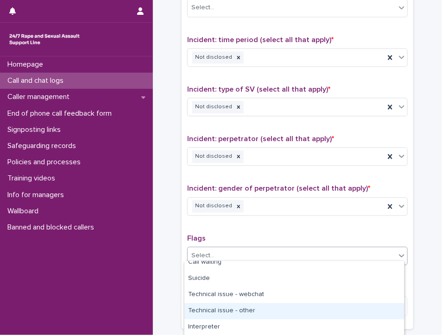
click at [85, 286] on div "Homepage Call and chat logs Caller management End of phone call feedback form S…" at bounding box center [76, 195] width 153 height 279
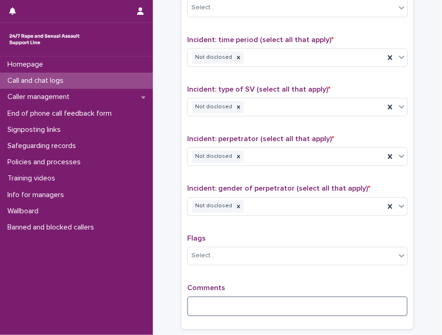
click at [230, 301] on textarea at bounding box center [297, 306] width 220 height 20
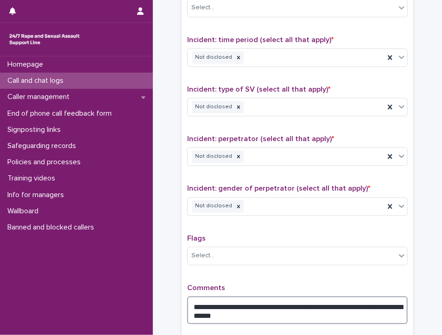
drag, startPoint x: 230, startPoint y: 301, endPoint x: 231, endPoint y: 306, distance: 5.0
click at [226, 314] on textarea "**********" at bounding box center [297, 310] width 220 height 28
click at [265, 312] on textarea "**********" at bounding box center [297, 310] width 220 height 28
click at [309, 310] on textarea "**********" at bounding box center [297, 310] width 220 height 28
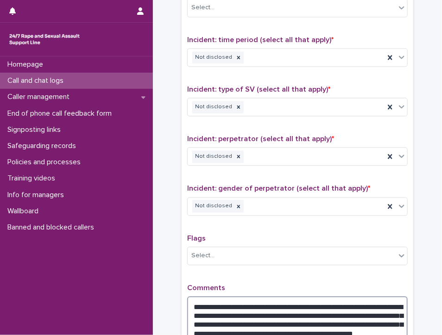
scroll to position [604, 0]
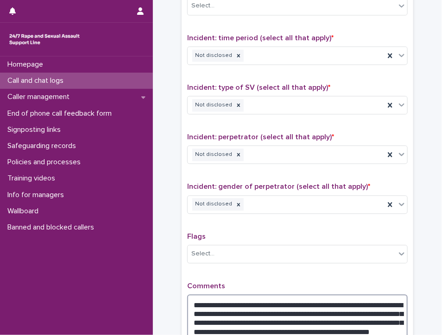
click at [386, 325] on textarea "**********" at bounding box center [297, 319] width 220 height 51
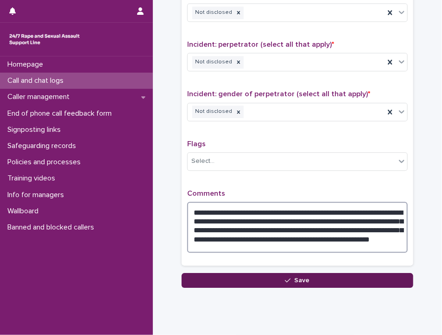
scroll to position [717, 0]
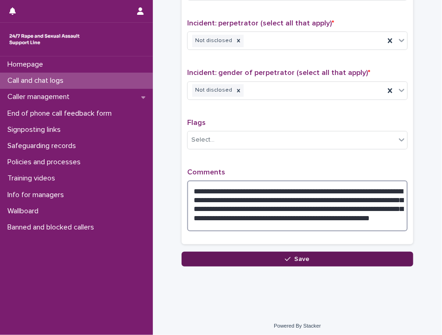
type textarea "**********"
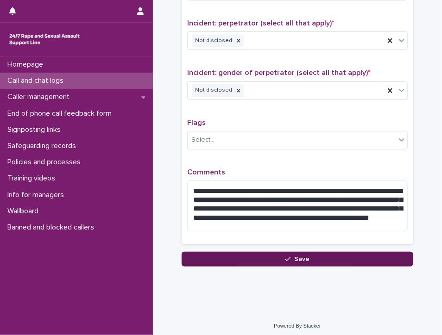
click at [285, 256] on icon "button" at bounding box center [288, 259] width 6 height 6
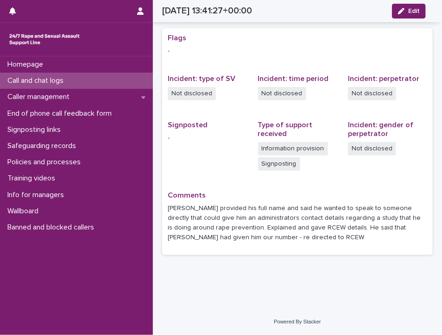
scroll to position [182, 0]
click at [20, 80] on p "Call and chat logs" at bounding box center [37, 80] width 67 height 9
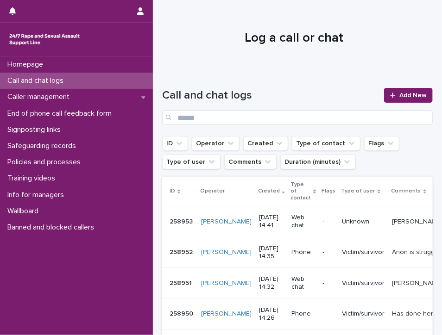
click at [50, 78] on p "Call and chat logs" at bounding box center [37, 80] width 67 height 9
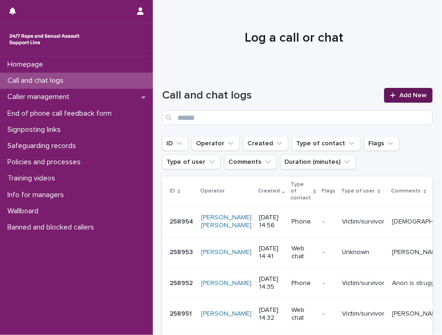
click at [393, 91] on link "Add New" at bounding box center [408, 95] width 49 height 15
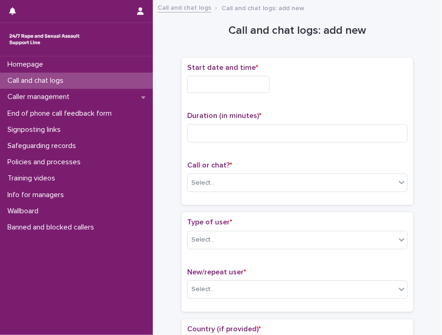
click at [242, 84] on input "text" at bounding box center [228, 84] width 82 height 17
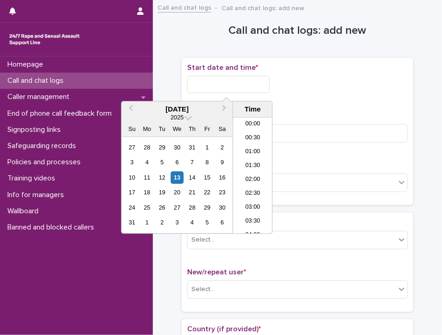
scroll to position [352, 0]
click at [244, 172] on li "14:30" at bounding box center [252, 176] width 39 height 14
click at [239, 86] on input "**********" at bounding box center [228, 84] width 82 height 17
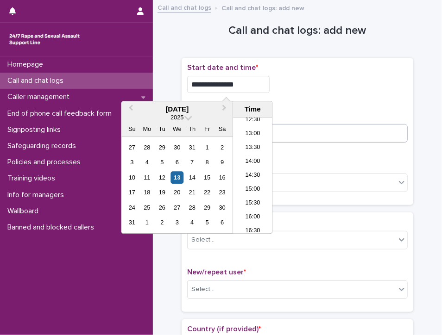
type input "**********"
click at [308, 136] on input at bounding box center [297, 133] width 220 height 19
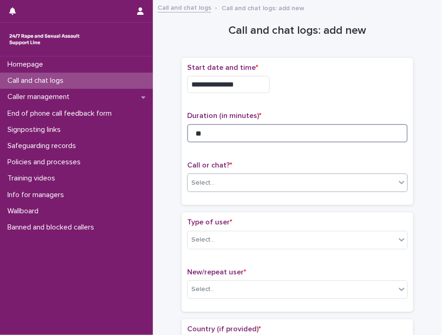
type input "**"
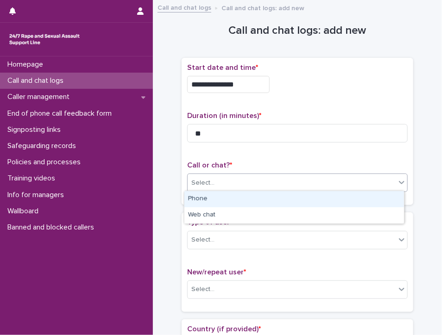
click at [254, 177] on div "Select..." at bounding box center [291, 182] width 208 height 15
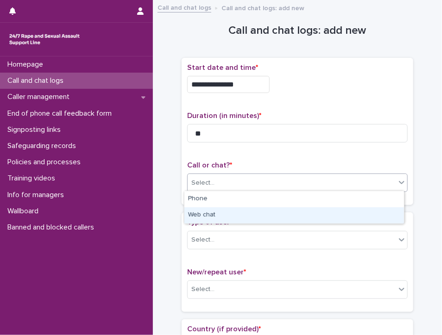
click at [235, 218] on div "Web chat" at bounding box center [293, 215] width 219 height 16
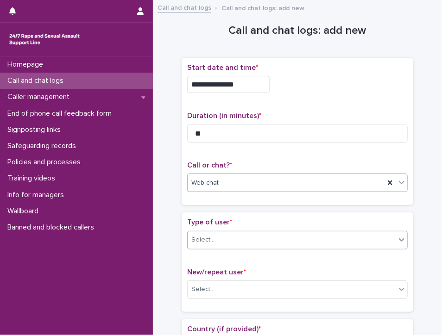
click at [224, 236] on div "Select..." at bounding box center [291, 239] width 208 height 15
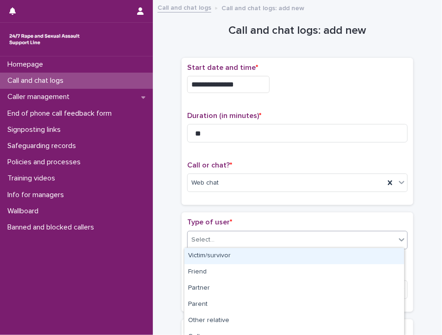
click at [233, 252] on div "Victim/survivor" at bounding box center [293, 256] width 219 height 16
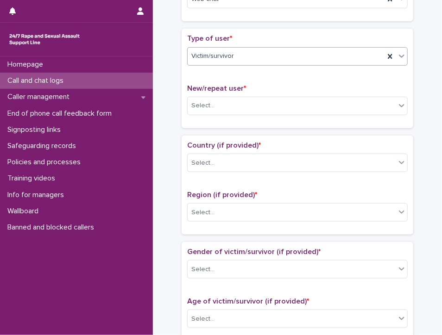
scroll to position [185, 0]
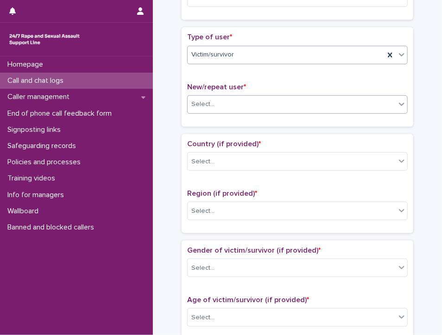
click at [209, 103] on div "Select..." at bounding box center [202, 105] width 23 height 10
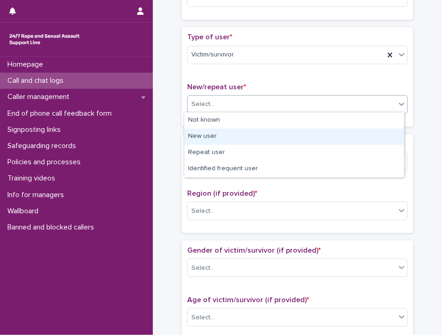
click at [217, 134] on div "New user" at bounding box center [293, 137] width 219 height 16
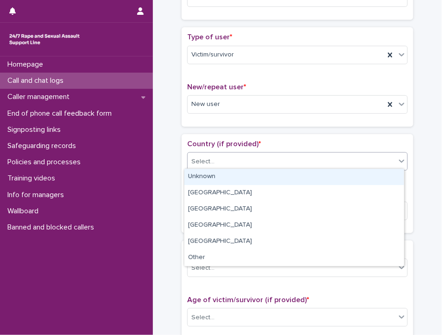
click at [215, 161] on div "Select..." at bounding box center [291, 161] width 208 height 15
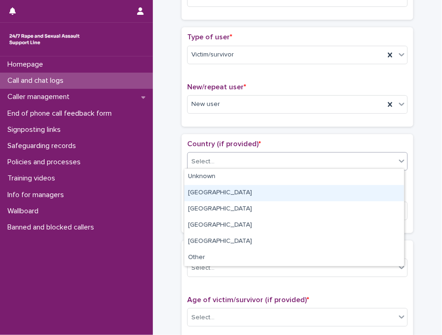
click at [218, 194] on div "[GEOGRAPHIC_DATA]" at bounding box center [293, 193] width 219 height 16
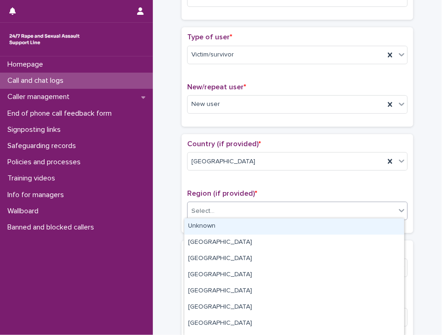
click at [224, 207] on div "Select..." at bounding box center [291, 211] width 208 height 15
click at [227, 224] on div "Unknown" at bounding box center [293, 226] width 219 height 16
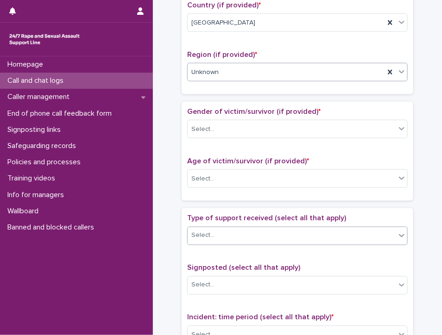
scroll to position [370, 0]
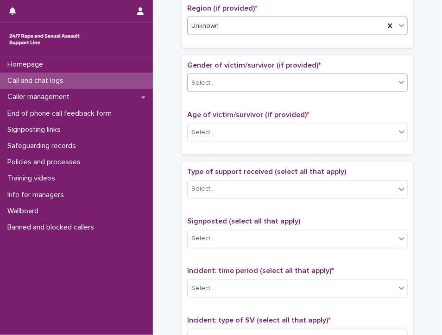
click at [215, 77] on div "Select..." at bounding box center [291, 82] width 208 height 15
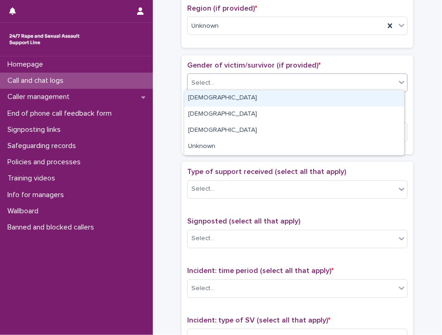
click at [225, 94] on div "[DEMOGRAPHIC_DATA]" at bounding box center [293, 98] width 219 height 16
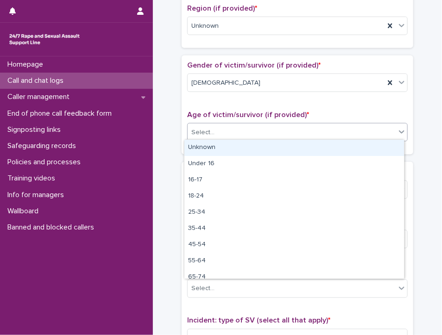
click at [208, 128] on div "Select..." at bounding box center [202, 133] width 23 height 10
click at [210, 147] on div "Unknown" at bounding box center [293, 148] width 219 height 16
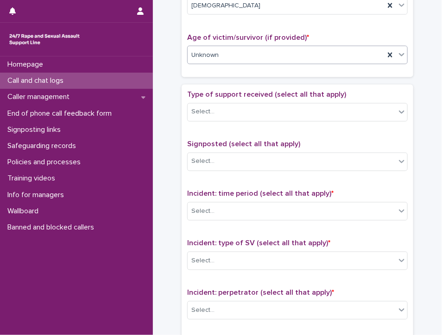
scroll to position [463, 0]
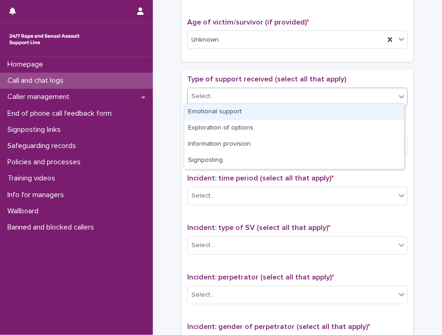
click at [220, 94] on div "Select..." at bounding box center [291, 96] width 208 height 15
click at [289, 111] on div "Emotional support" at bounding box center [293, 112] width 219 height 16
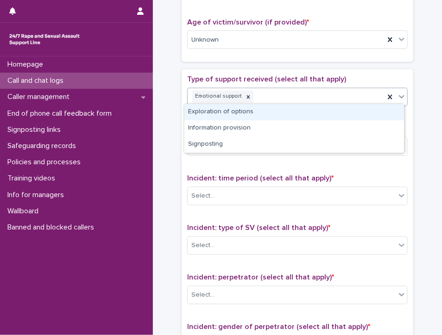
click at [299, 93] on div "Emotional support" at bounding box center [285, 97] width 197 height 16
click at [278, 112] on div "Exploration of options" at bounding box center [293, 112] width 219 height 16
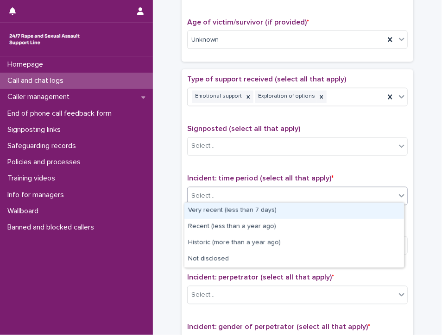
click at [215, 189] on div "Select..." at bounding box center [291, 196] width 208 height 15
click at [268, 205] on div "Very recent (less than 7 days)" at bounding box center [293, 211] width 219 height 16
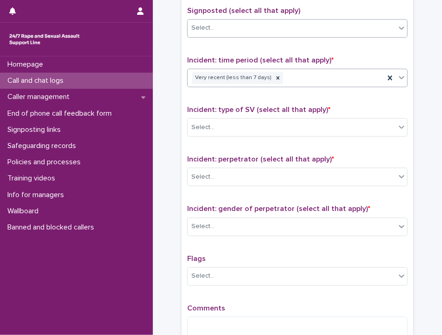
scroll to position [602, 0]
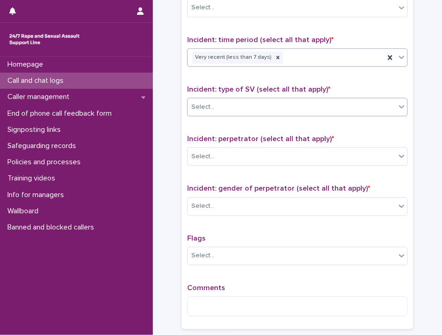
click at [268, 100] on div "Select..." at bounding box center [291, 107] width 208 height 15
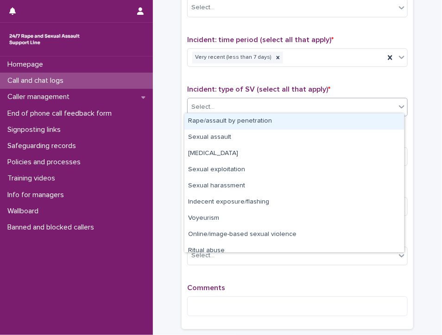
click at [302, 119] on div "Rape/assault by penetration" at bounding box center [293, 121] width 219 height 16
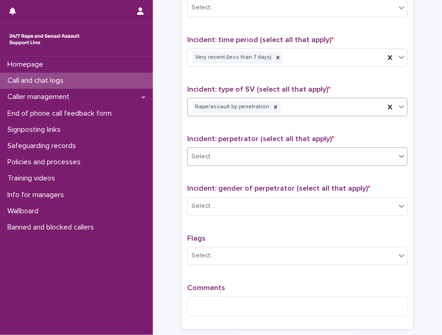
click at [217, 150] on div "Select..." at bounding box center [291, 156] width 208 height 15
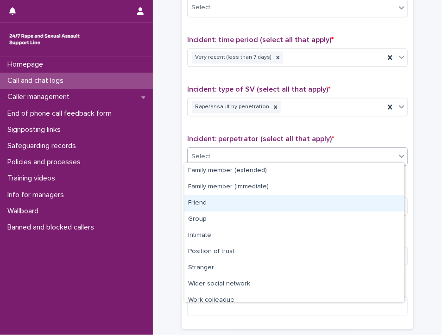
click at [211, 201] on div "Friend" at bounding box center [293, 203] width 219 height 16
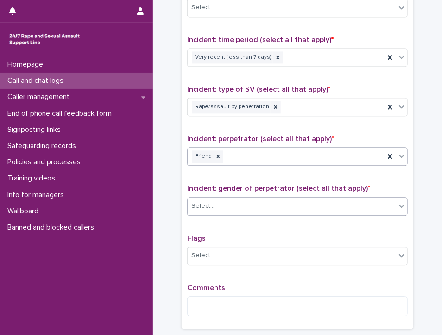
click at [224, 203] on div "Select..." at bounding box center [291, 206] width 208 height 15
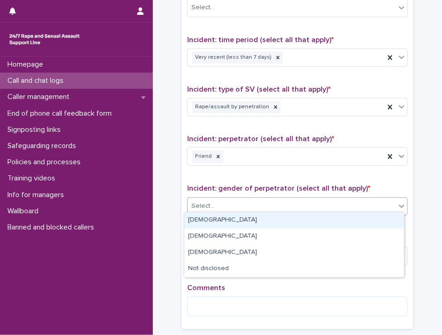
click at [224, 220] on div "[DEMOGRAPHIC_DATA]" at bounding box center [293, 220] width 219 height 16
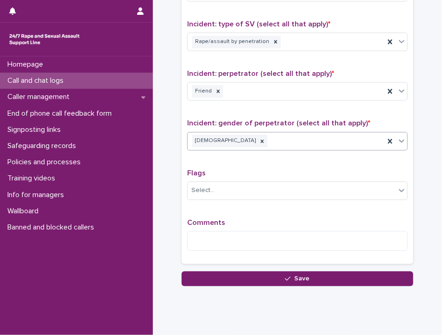
scroll to position [686, 0]
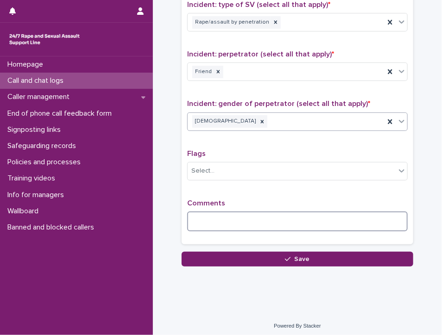
click at [245, 217] on textarea at bounding box center [297, 222] width 220 height 20
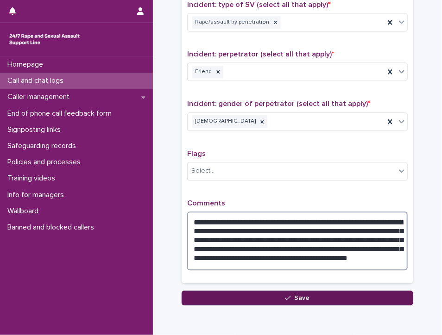
type textarea "**********"
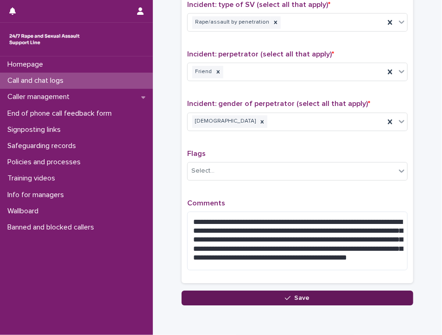
click at [265, 291] on button "Save" at bounding box center [296, 298] width 231 height 15
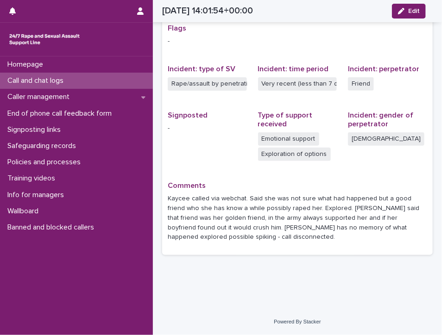
scroll to position [192, 0]
click at [25, 77] on p "Call and chat logs" at bounding box center [37, 80] width 67 height 9
